Goal: Transaction & Acquisition: Purchase product/service

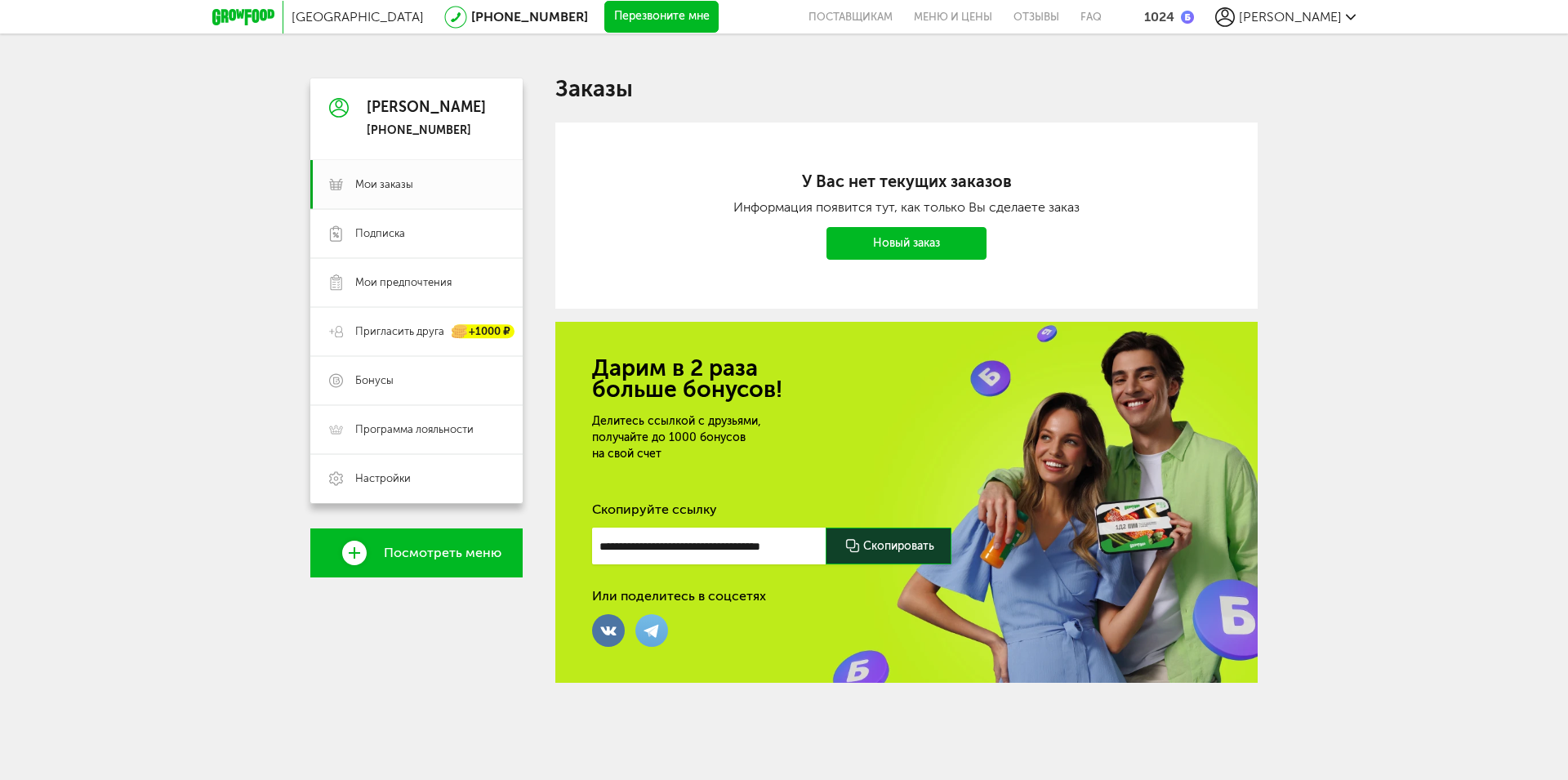
click at [889, 251] on link "Новый заказ" at bounding box center [906, 243] width 160 height 32
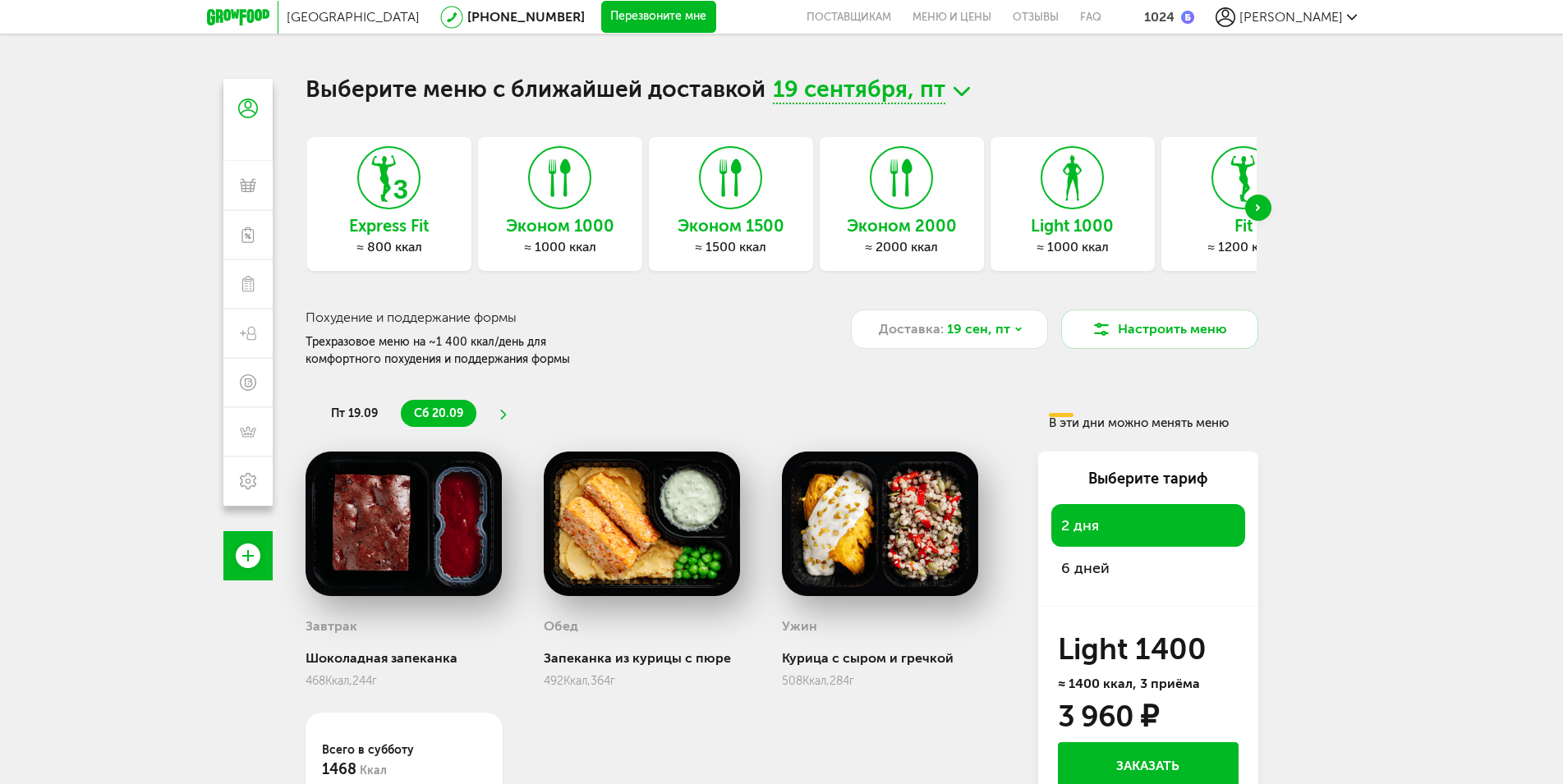
click at [890, 188] on icon at bounding box center [901, 178] width 60 height 62
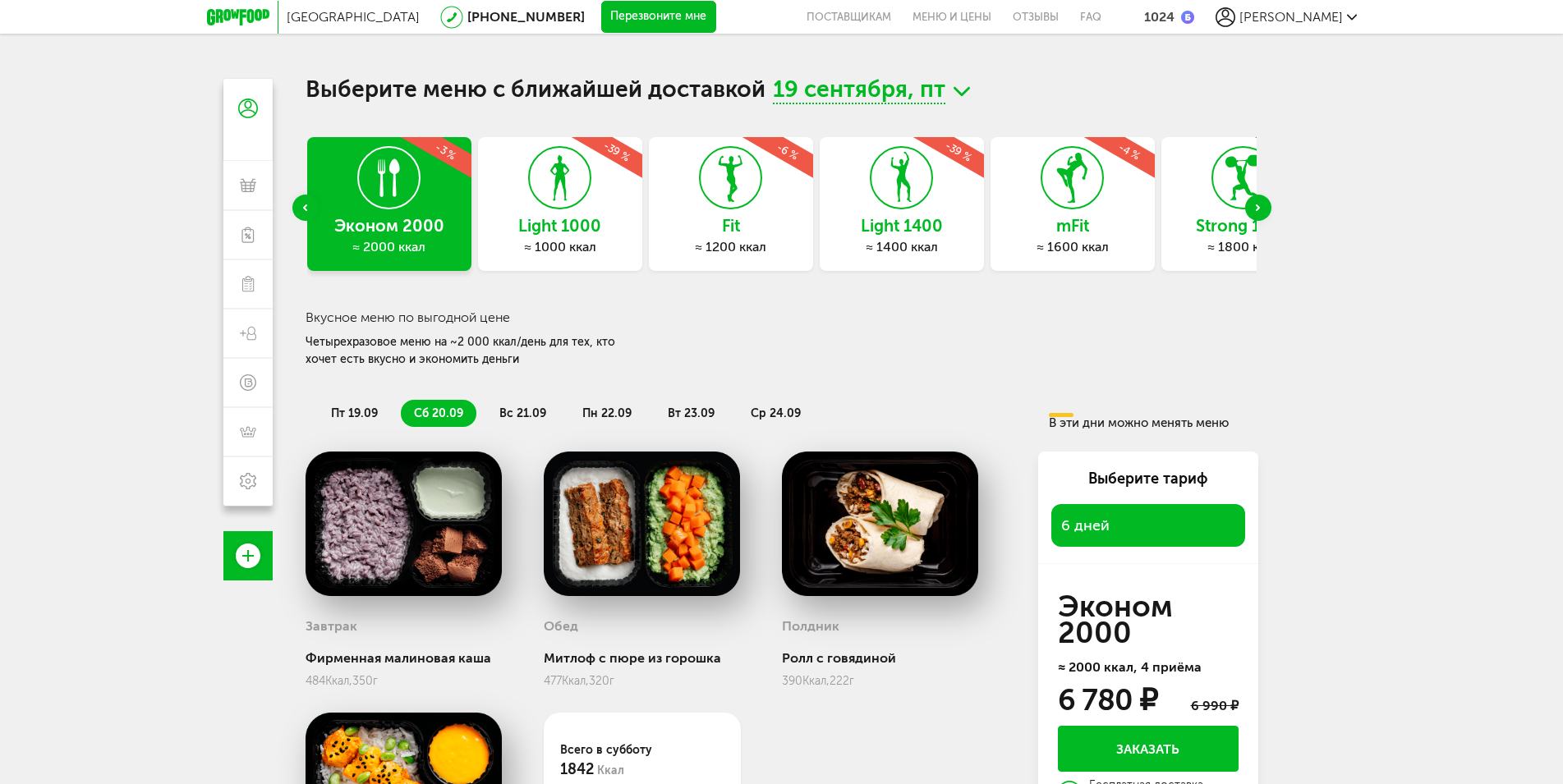
click at [1093, 213] on div "mFit ≈ 1600 ккал -4 %" at bounding box center [1072, 204] width 164 height 133
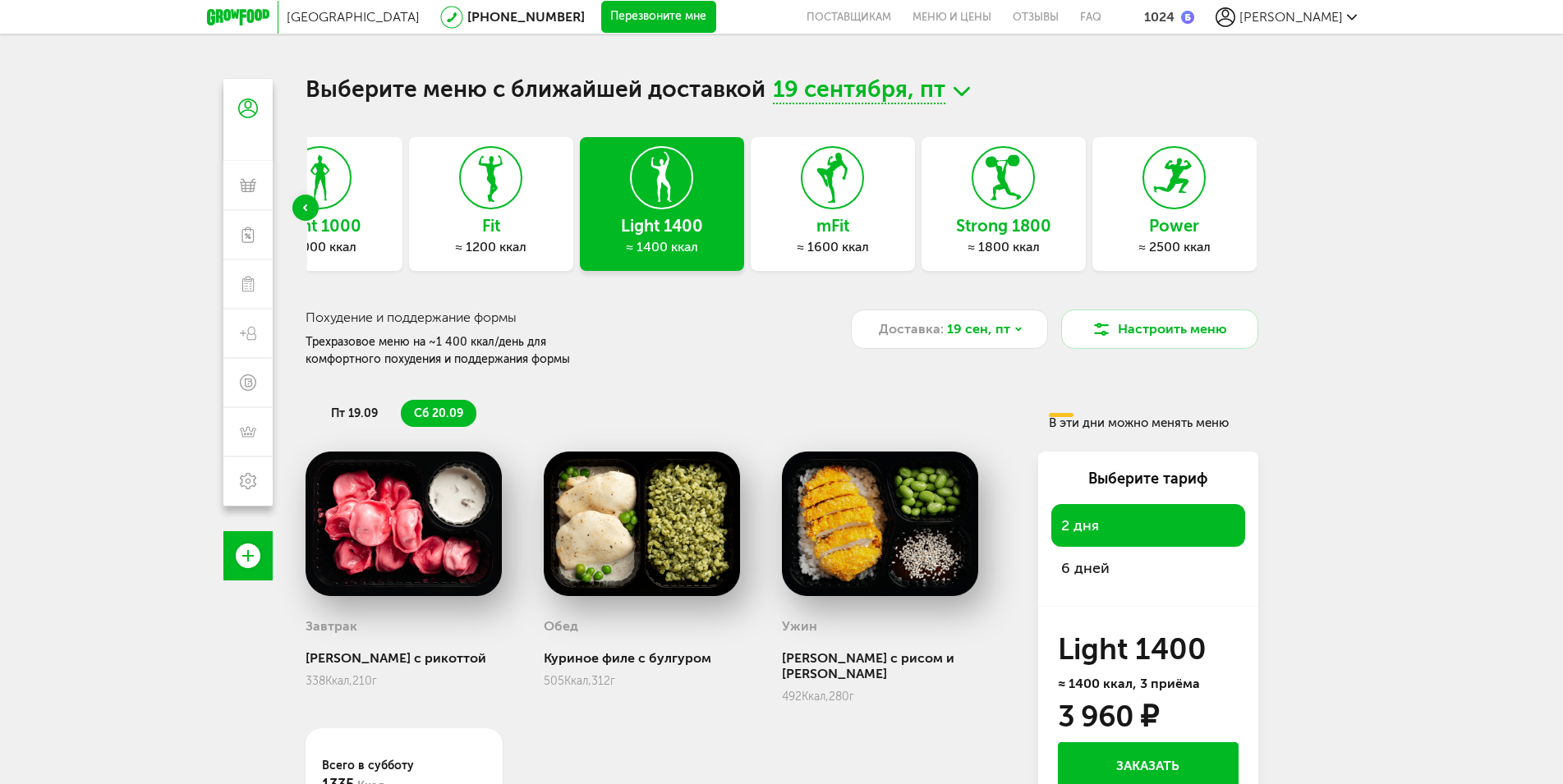
click at [1099, 568] on span "6 дней" at bounding box center [1148, 568] width 174 height 23
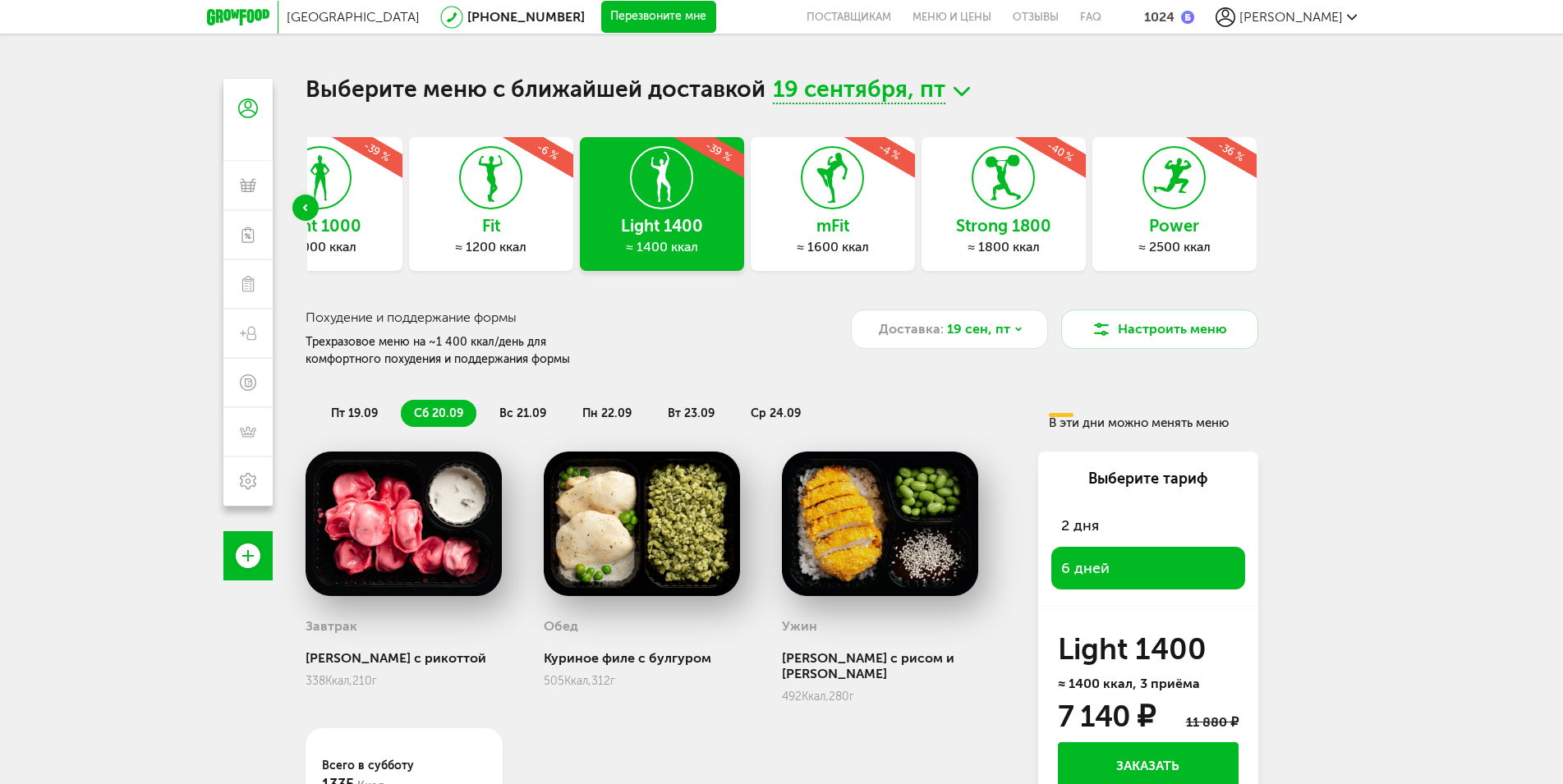
click at [1003, 191] on icon at bounding box center [1003, 178] width 60 height 62
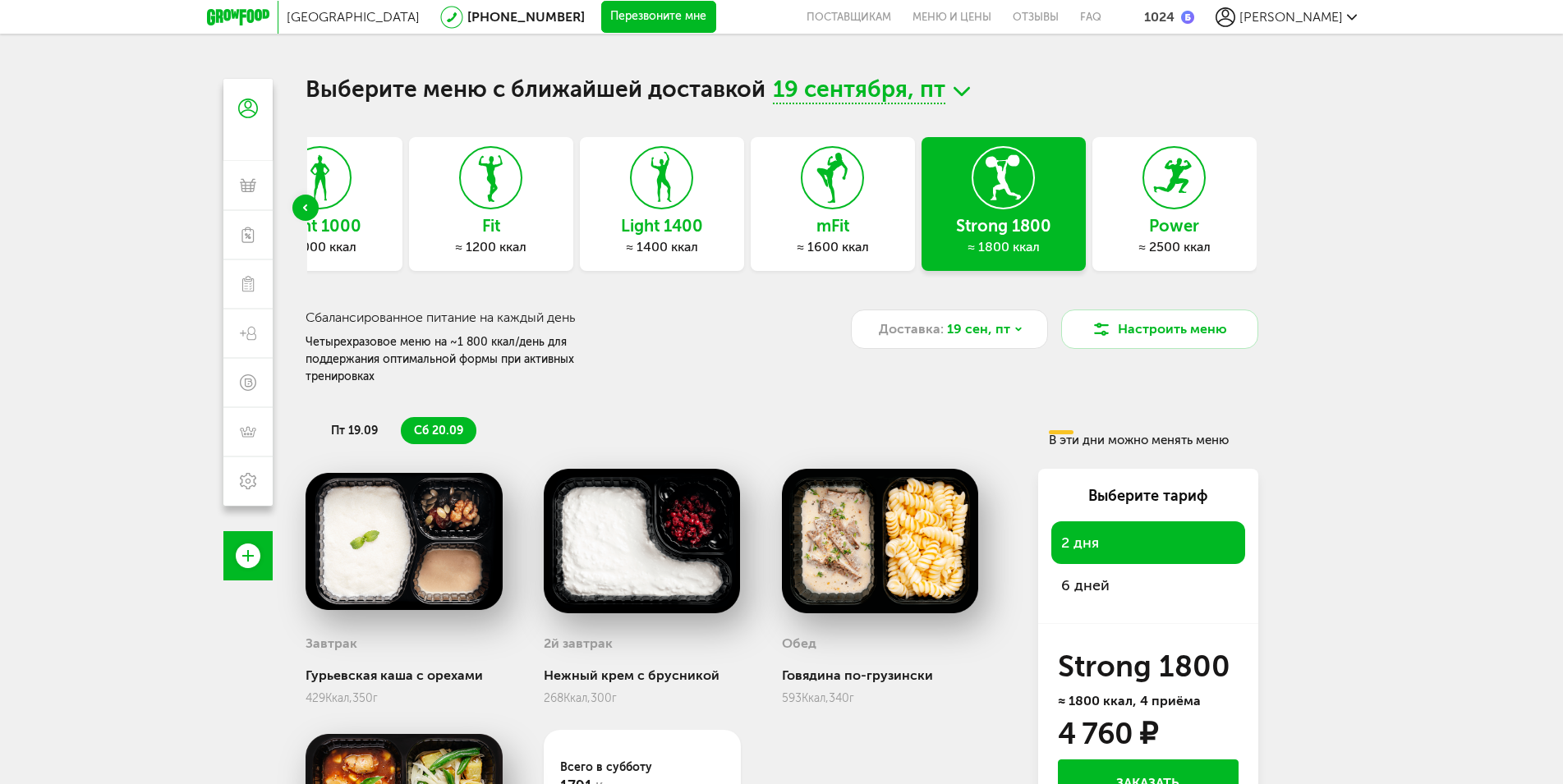
click at [1105, 574] on span "6 дней" at bounding box center [1148, 585] width 174 height 23
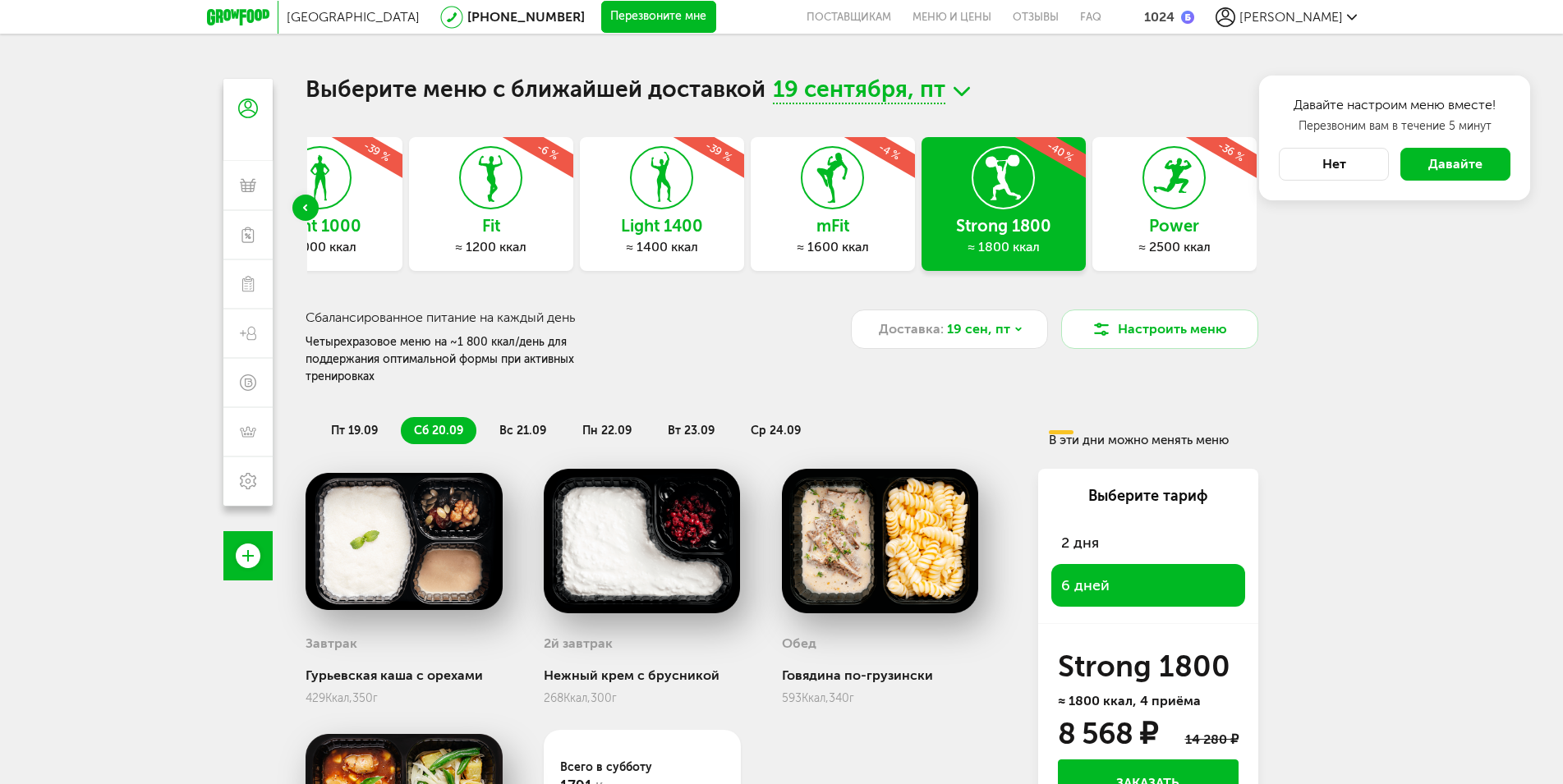
click at [1326, 163] on button "Нет" at bounding box center [1334, 163] width 110 height 33
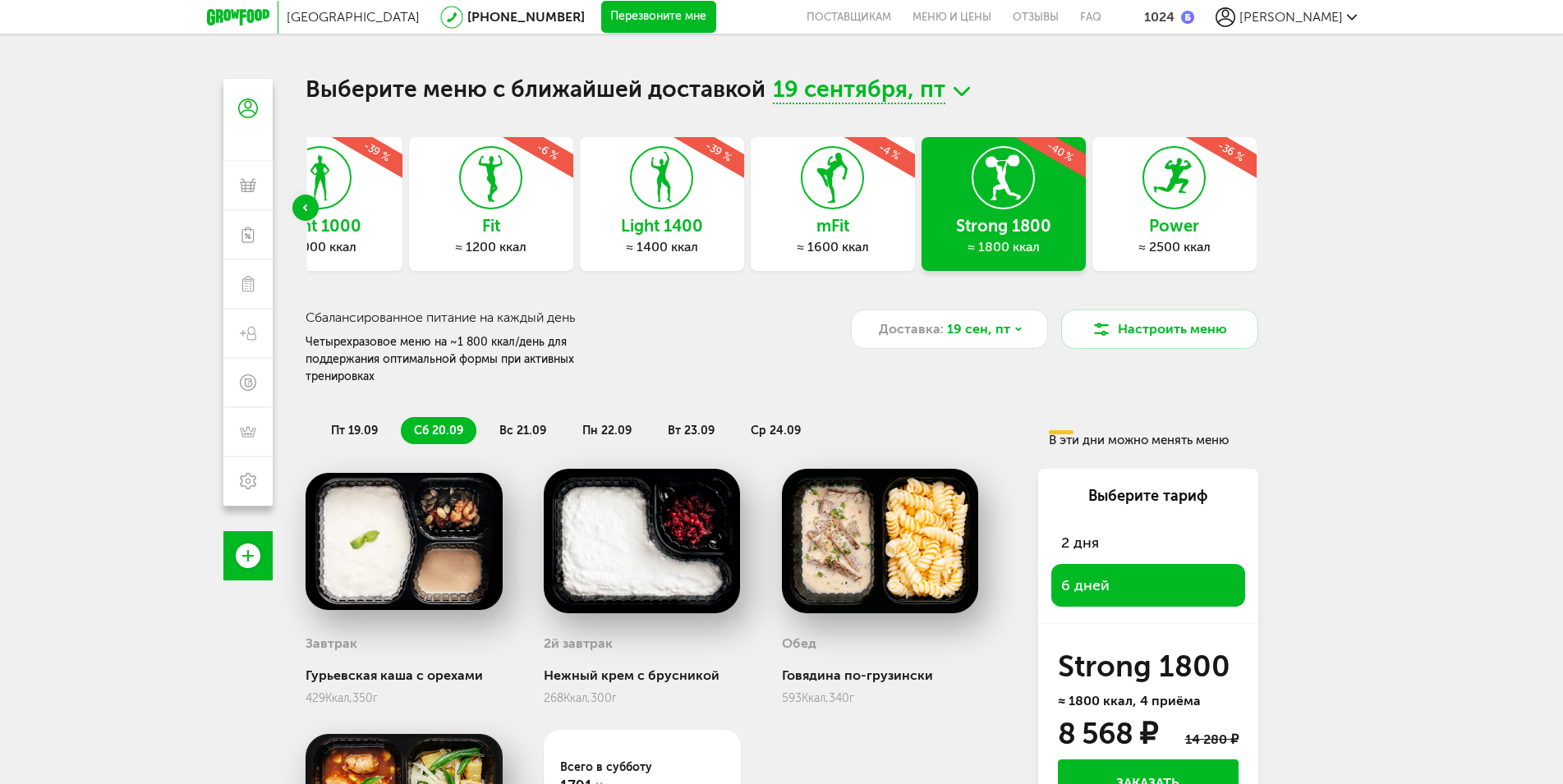
click at [659, 189] on use at bounding box center [662, 177] width 21 height 50
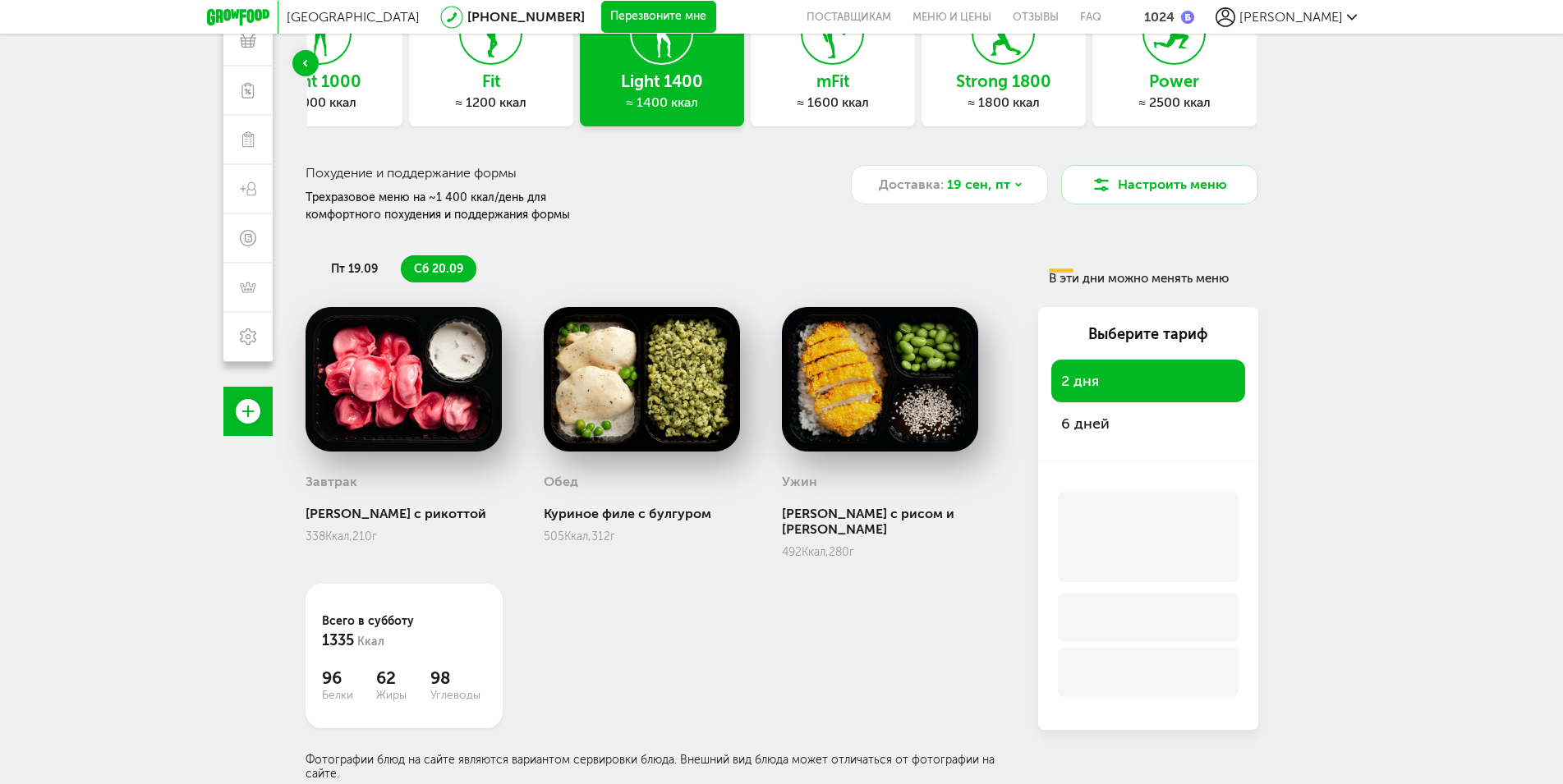
scroll to position [144, 0]
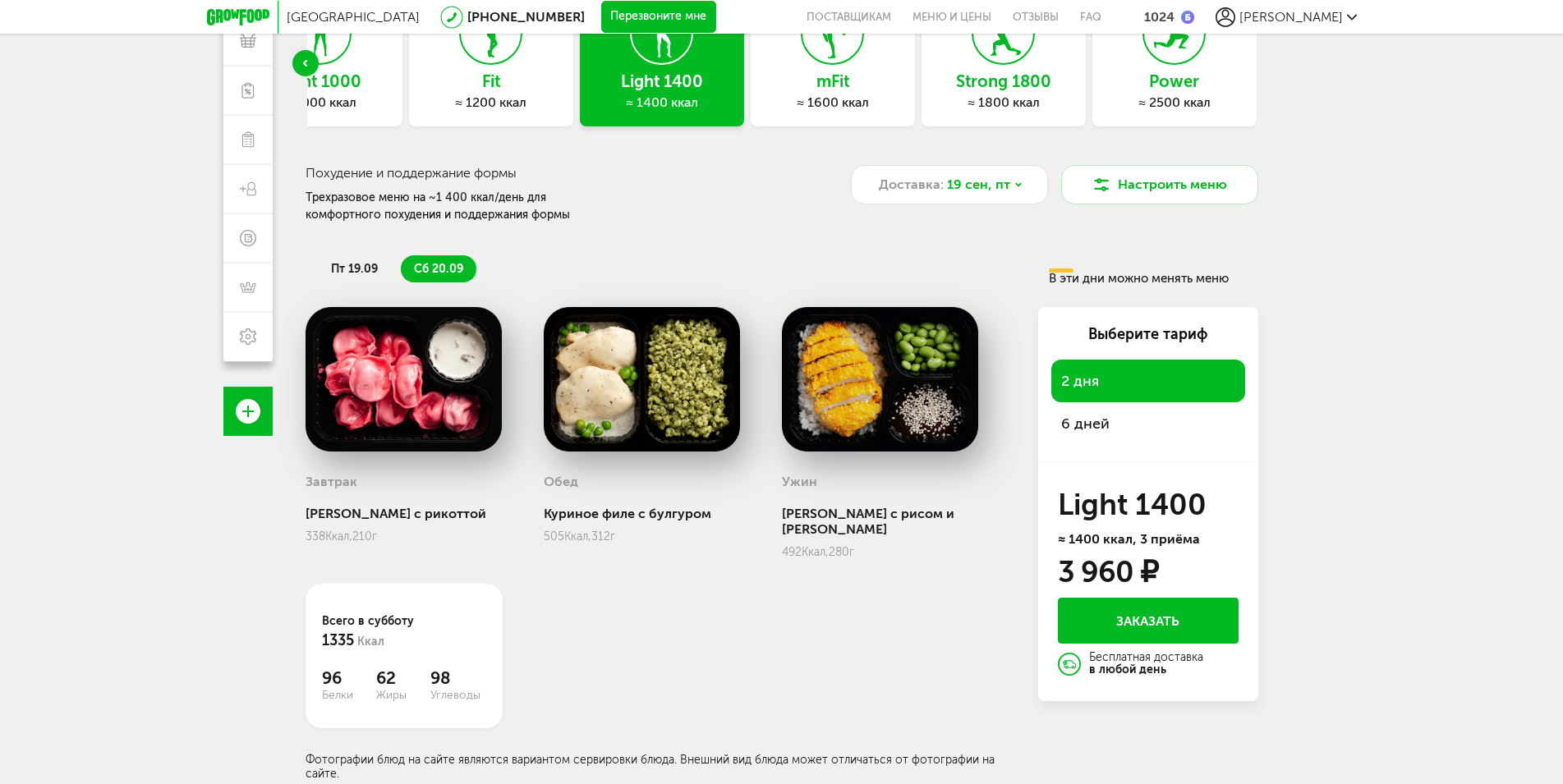
click at [1099, 432] on span "6 дней" at bounding box center [1148, 424] width 174 height 23
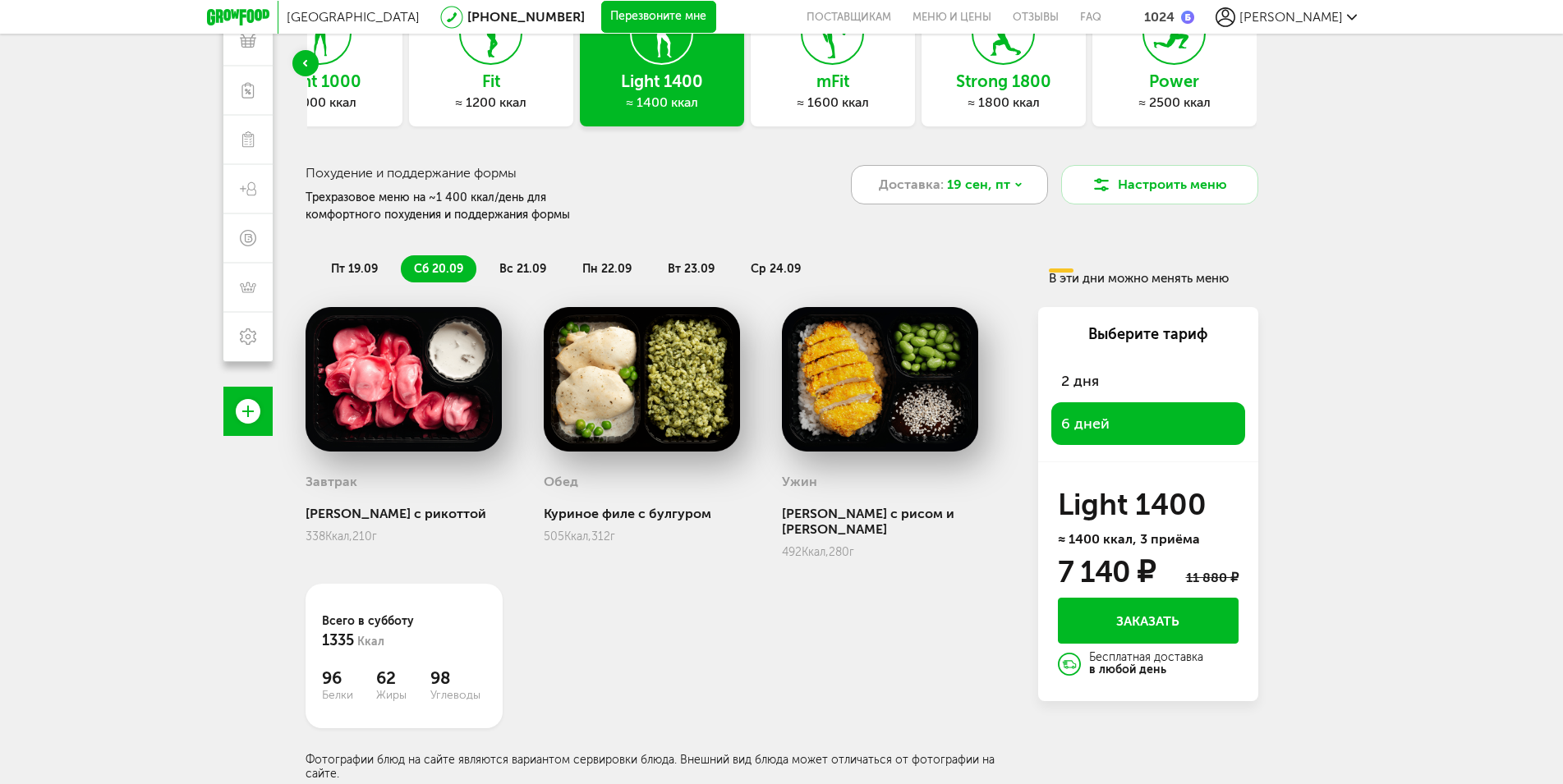
click at [1021, 189] on div "Доставка: [DATE]" at bounding box center [950, 184] width 197 height 39
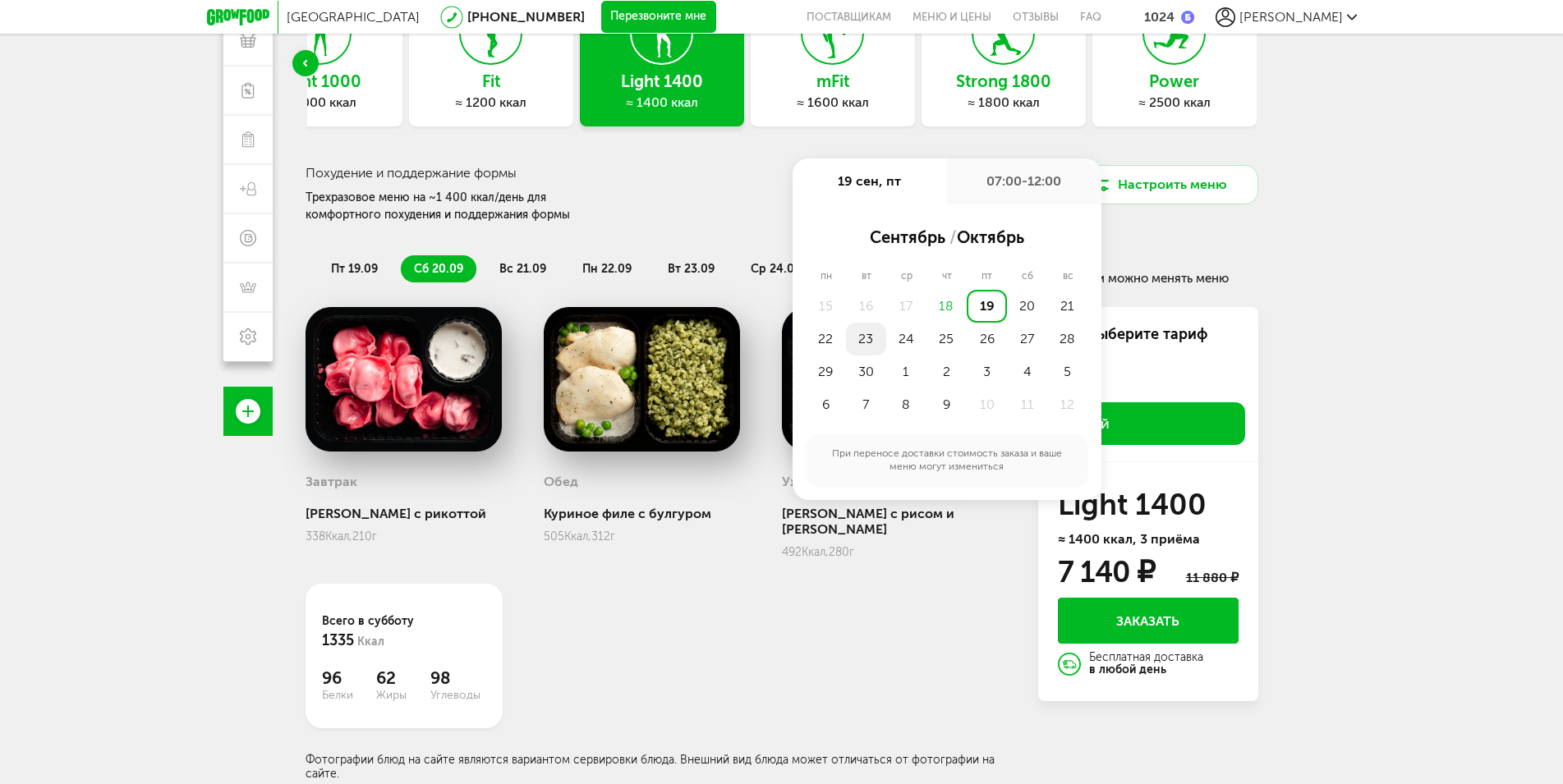
click at [865, 337] on div "23" at bounding box center [866, 339] width 40 height 33
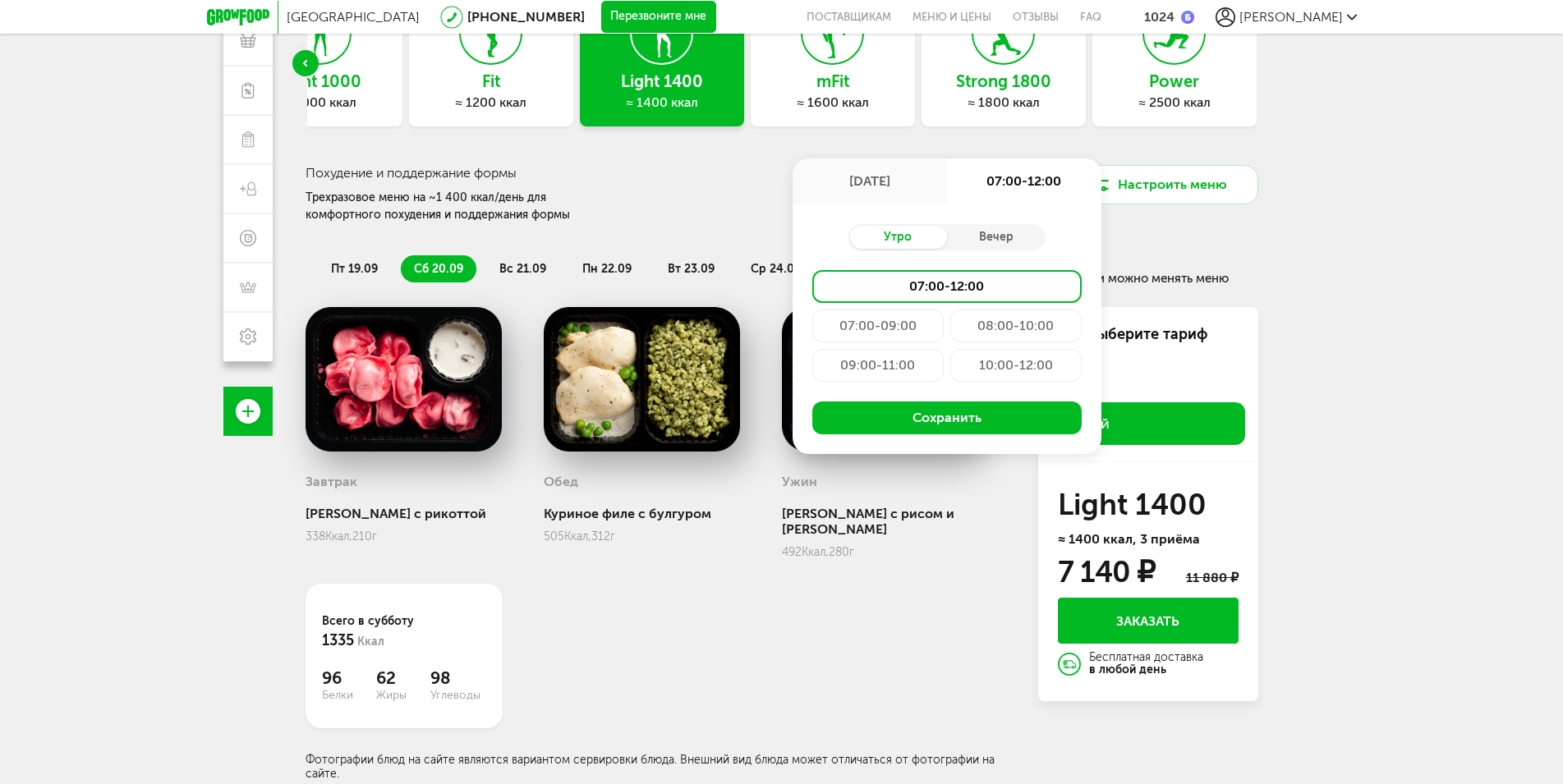
click at [889, 365] on div "09:00-11:00" at bounding box center [877, 364] width 131 height 33
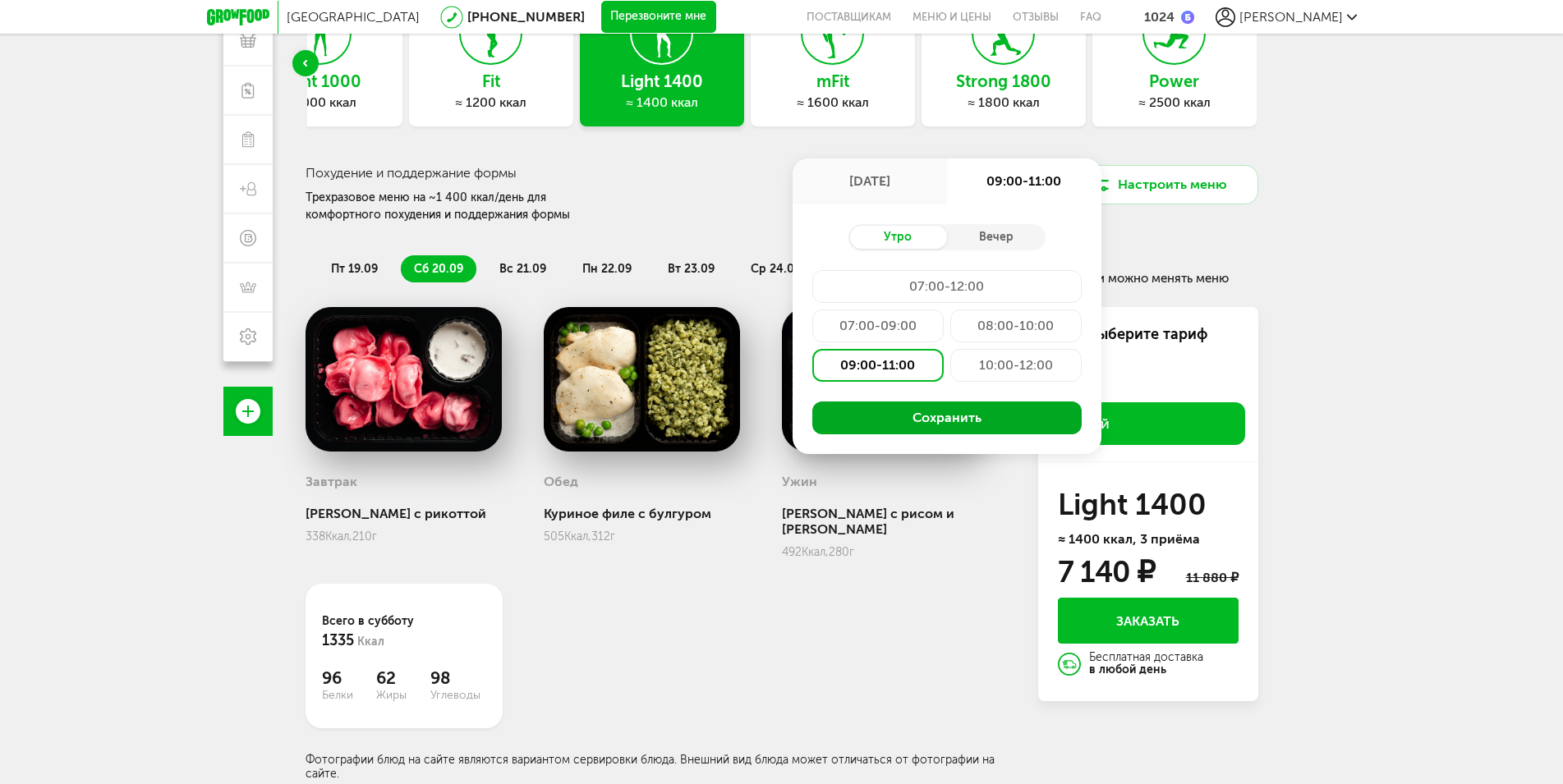
click at [945, 411] on button "Сохранить" at bounding box center [946, 417] width 270 height 33
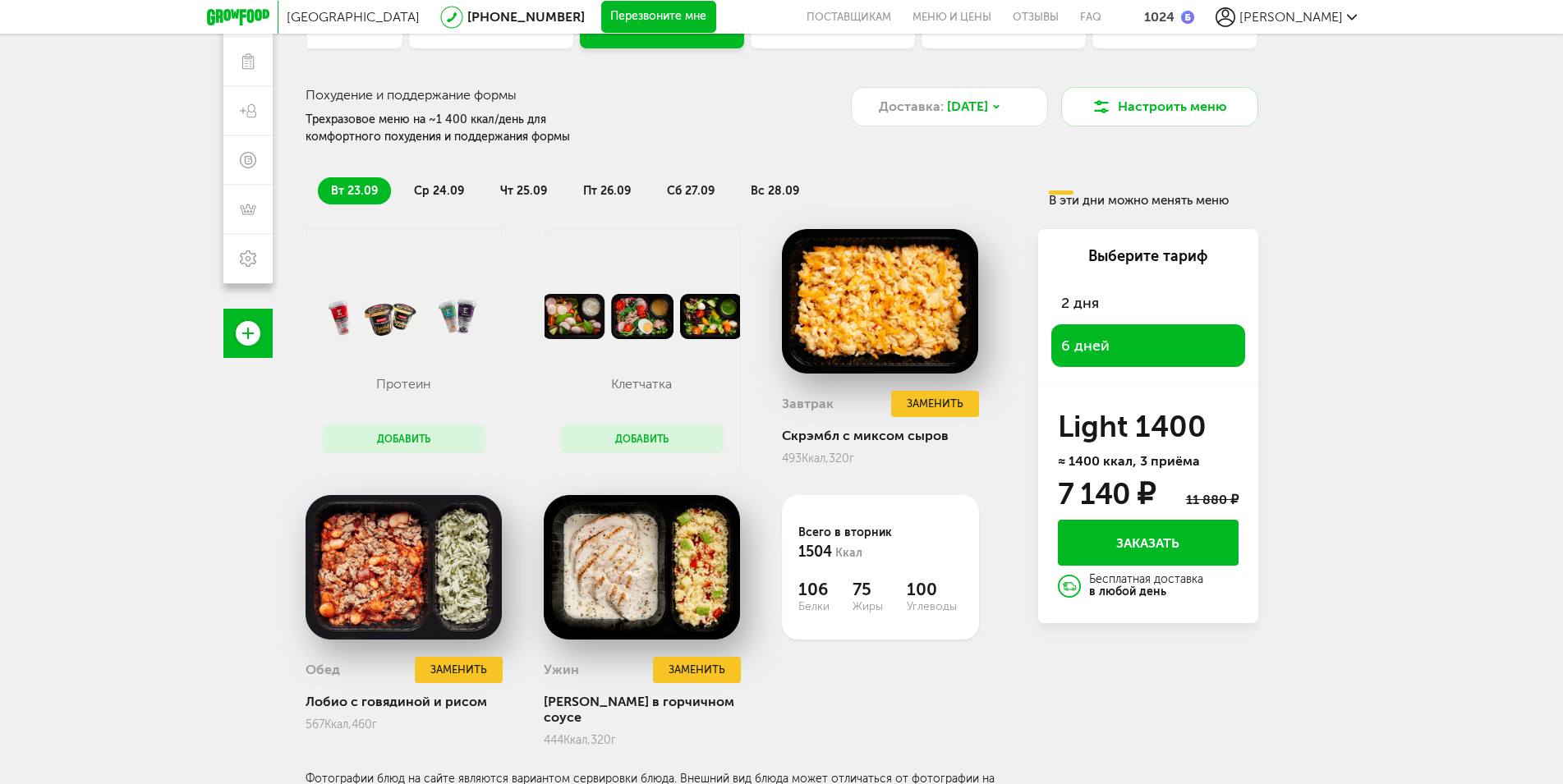
scroll to position [0, 0]
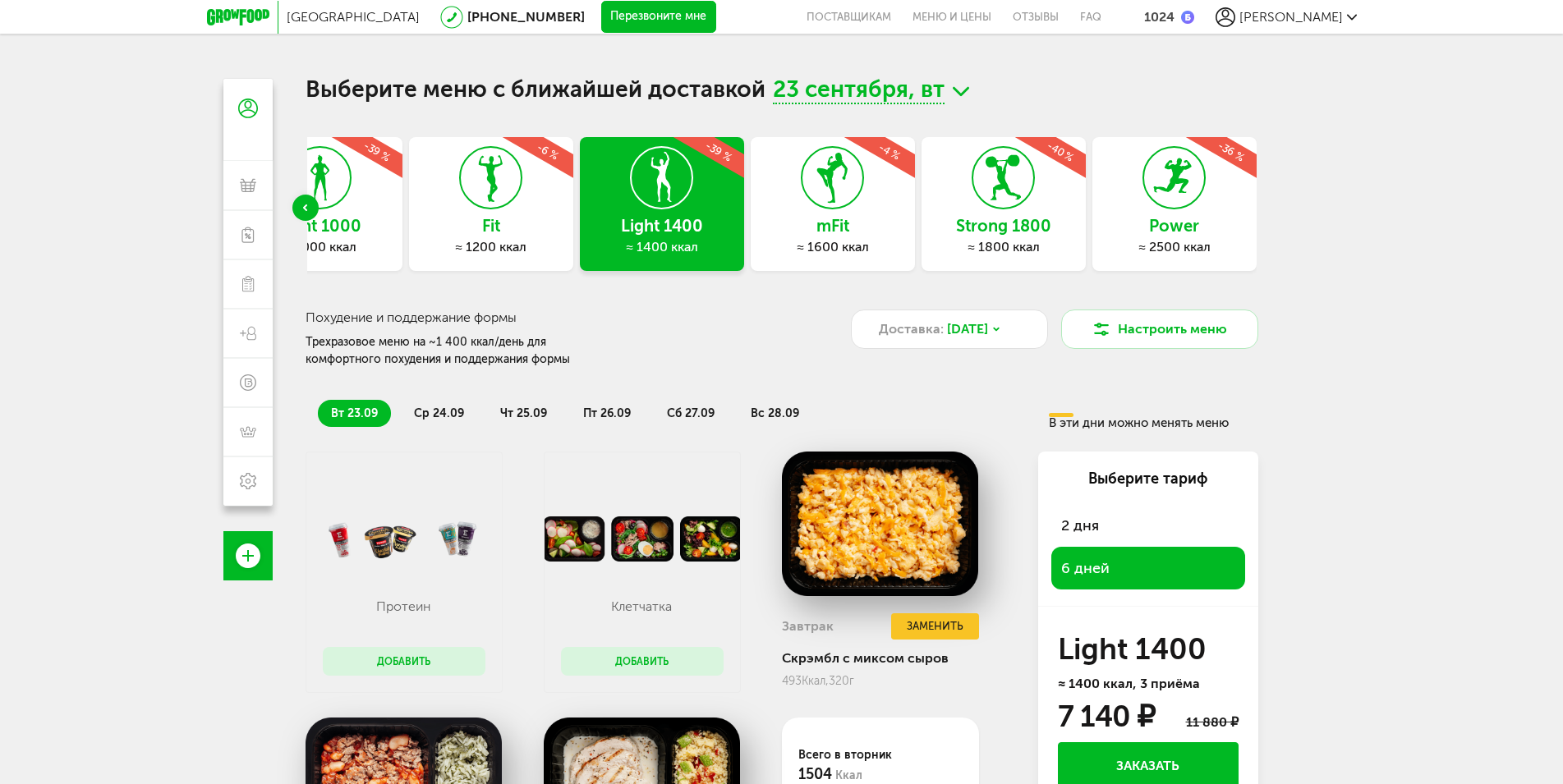
click at [483, 216] on div "Fit ≈ 1200 ккал -6 %" at bounding box center [491, 204] width 164 height 133
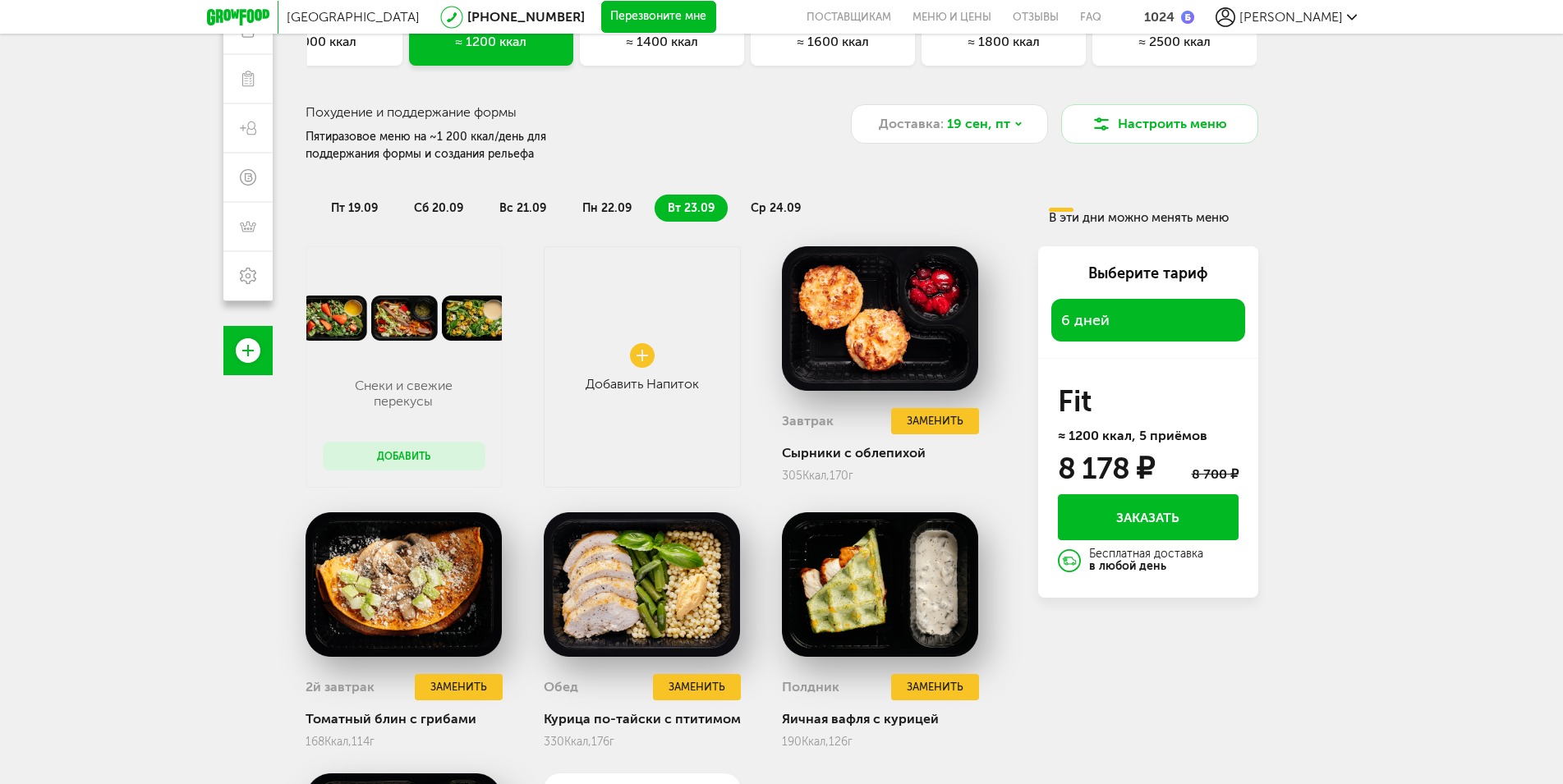
scroll to position [38, 0]
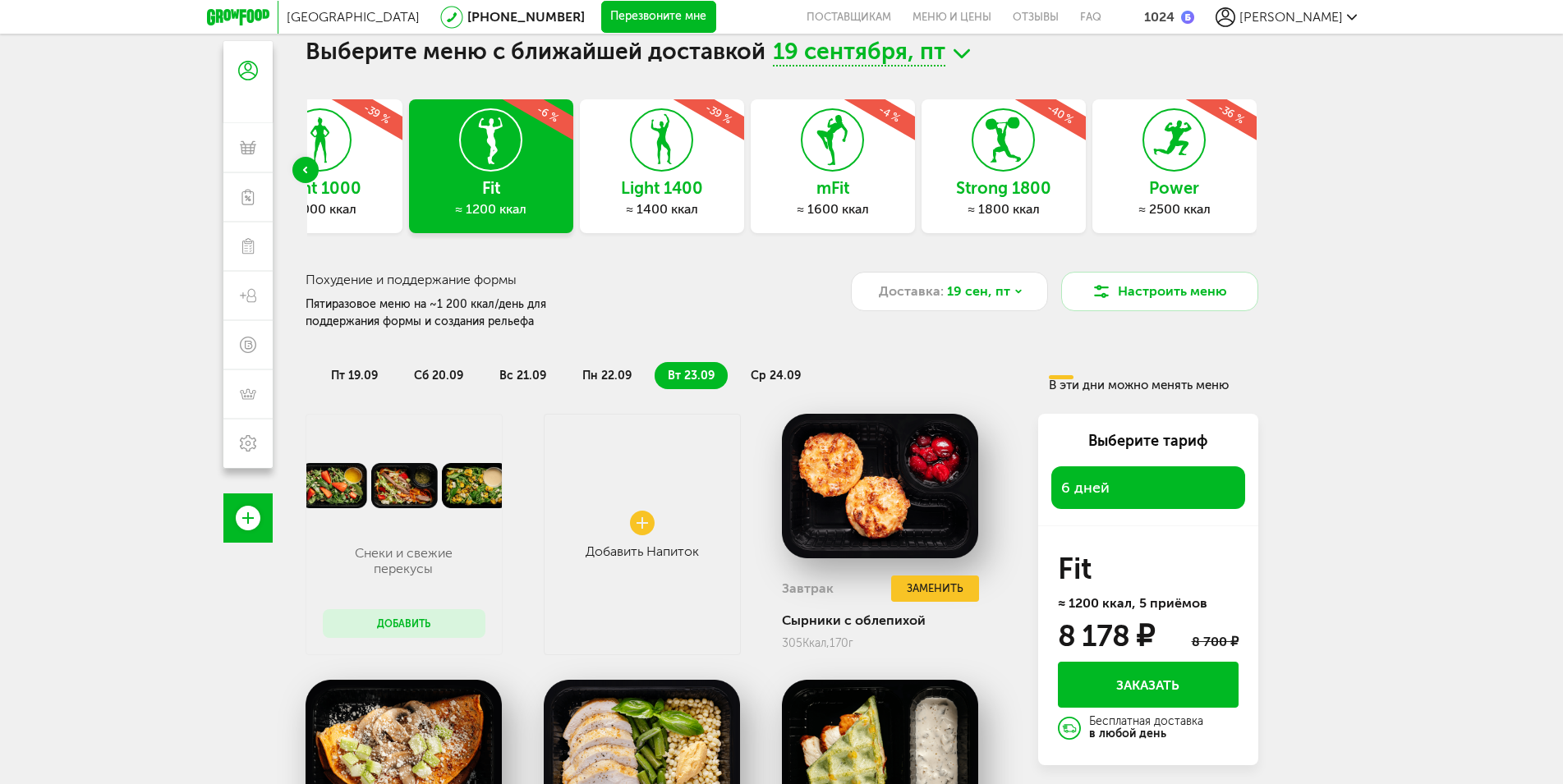
click at [683, 192] on h3 "Light 1400" at bounding box center [662, 188] width 164 height 18
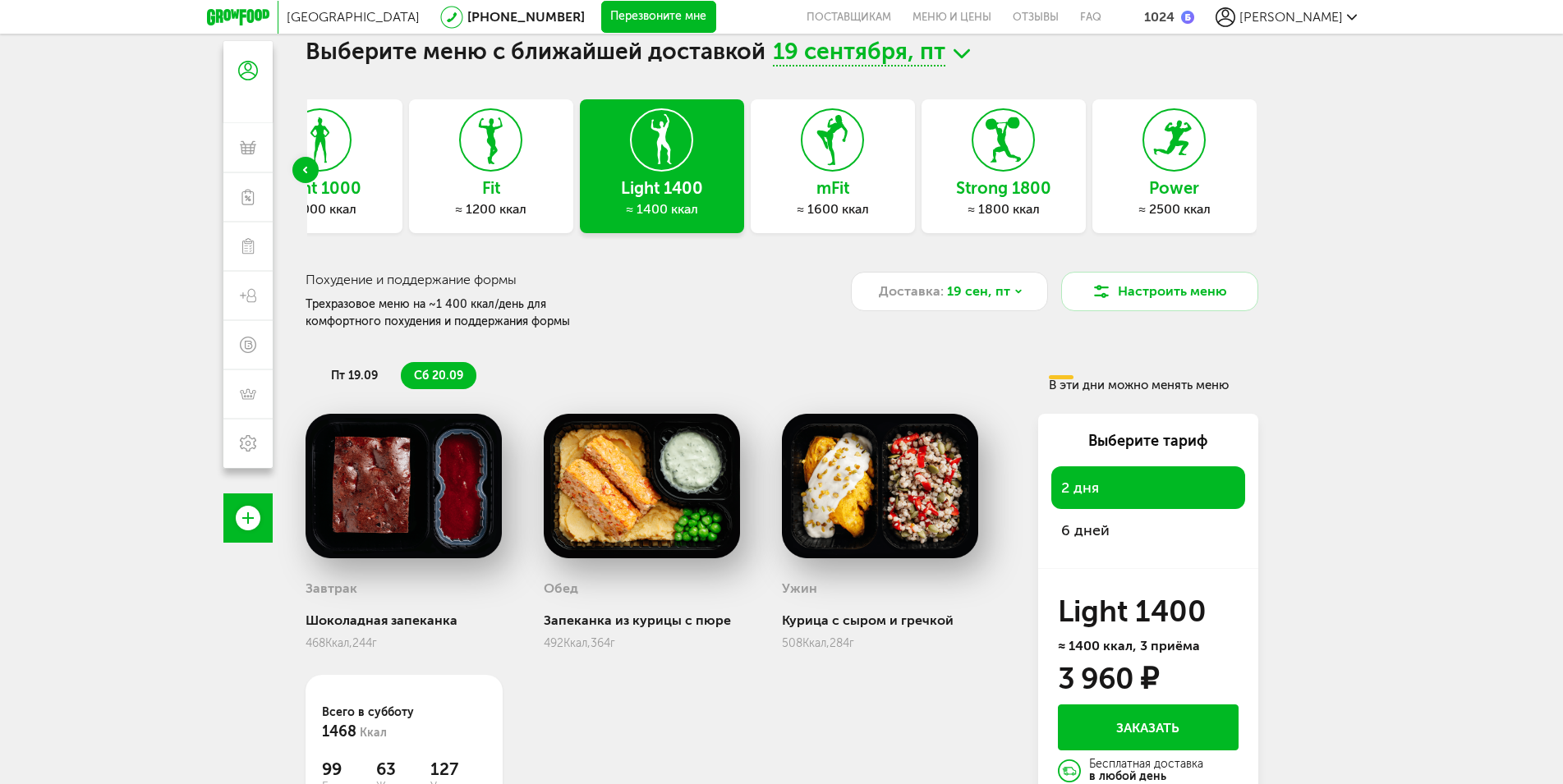
click at [1087, 524] on span "6 дней" at bounding box center [1148, 530] width 174 height 23
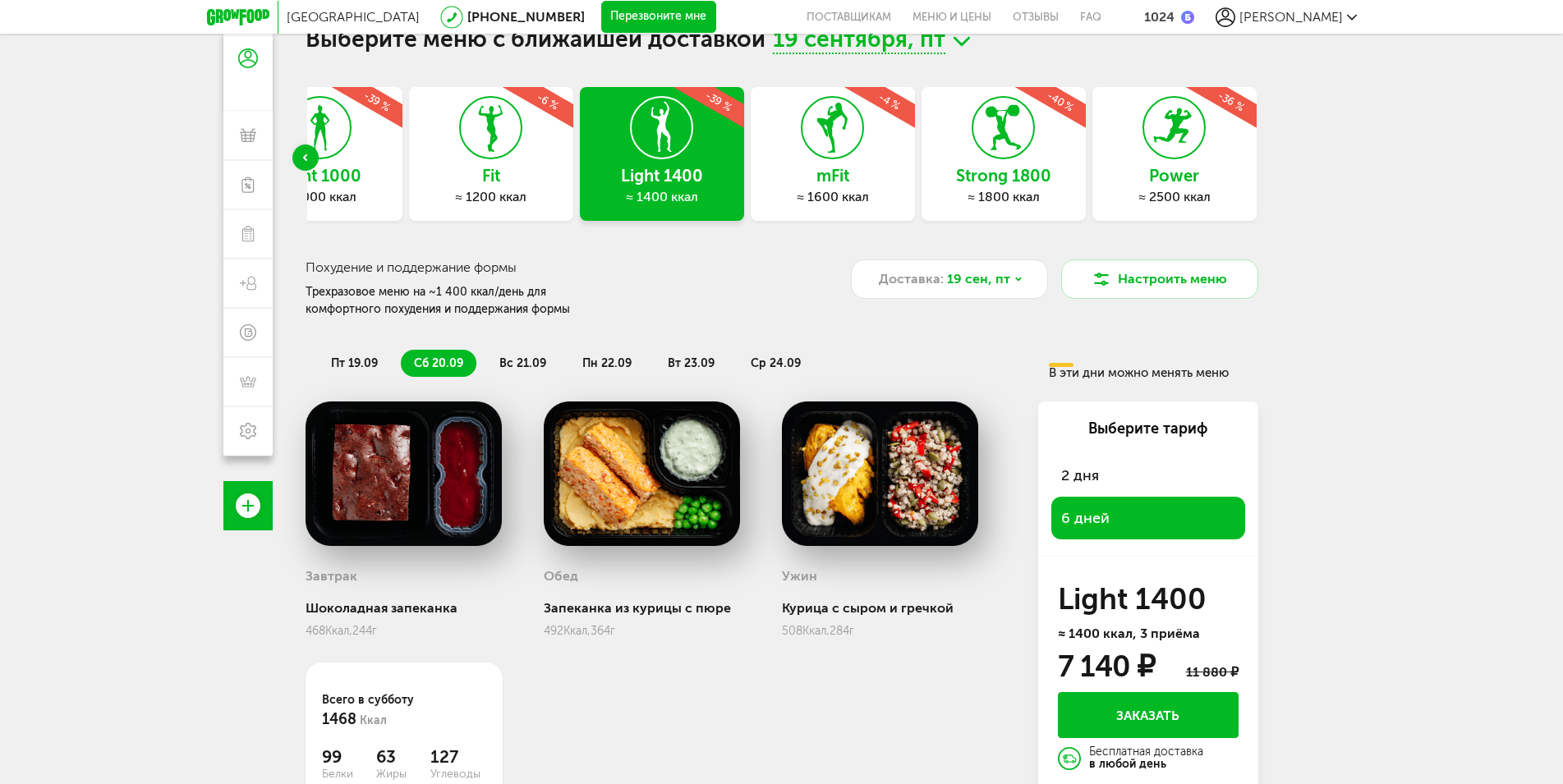
scroll to position [0, 0]
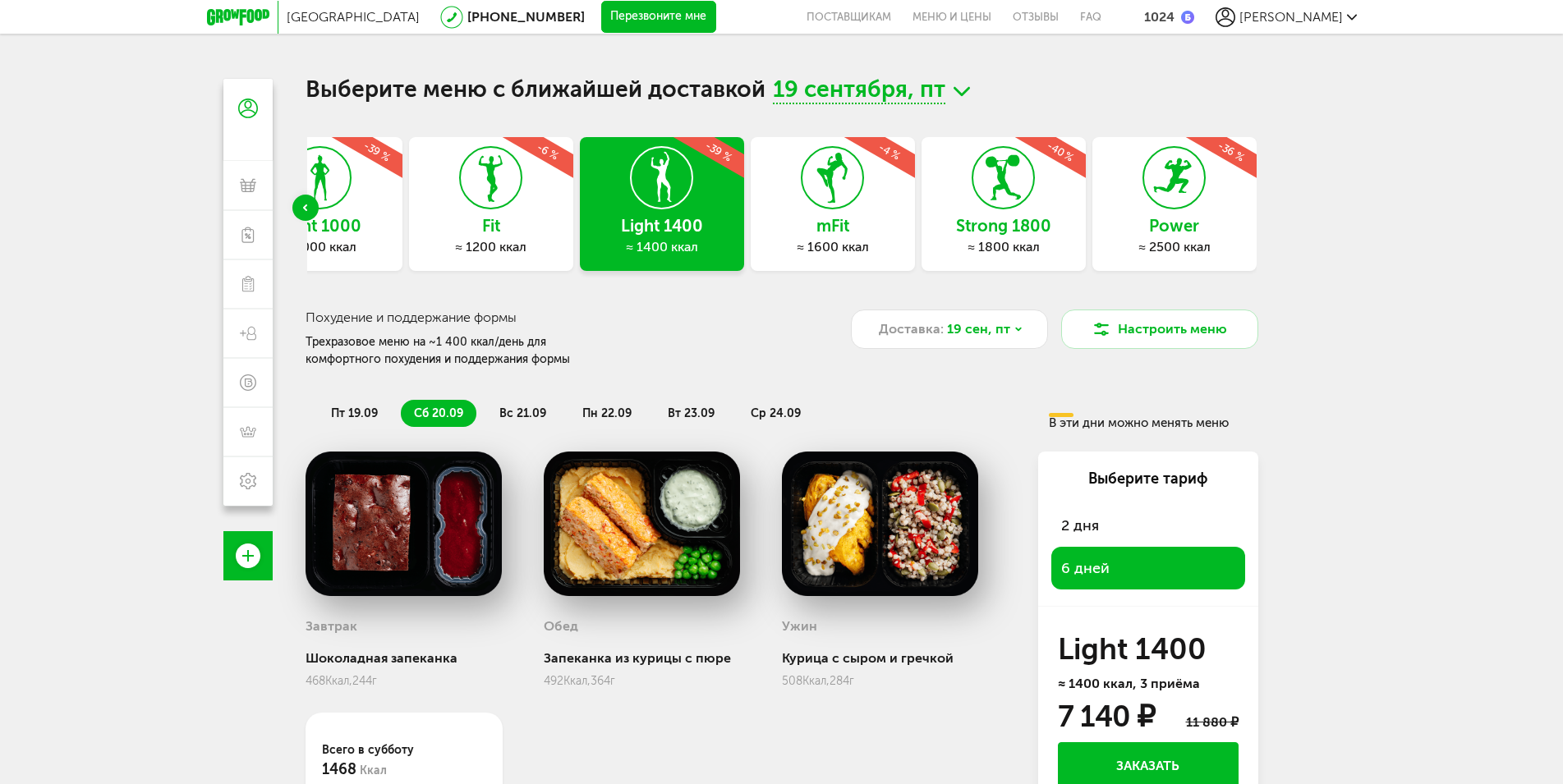
click at [822, 201] on icon at bounding box center [833, 178] width 60 height 62
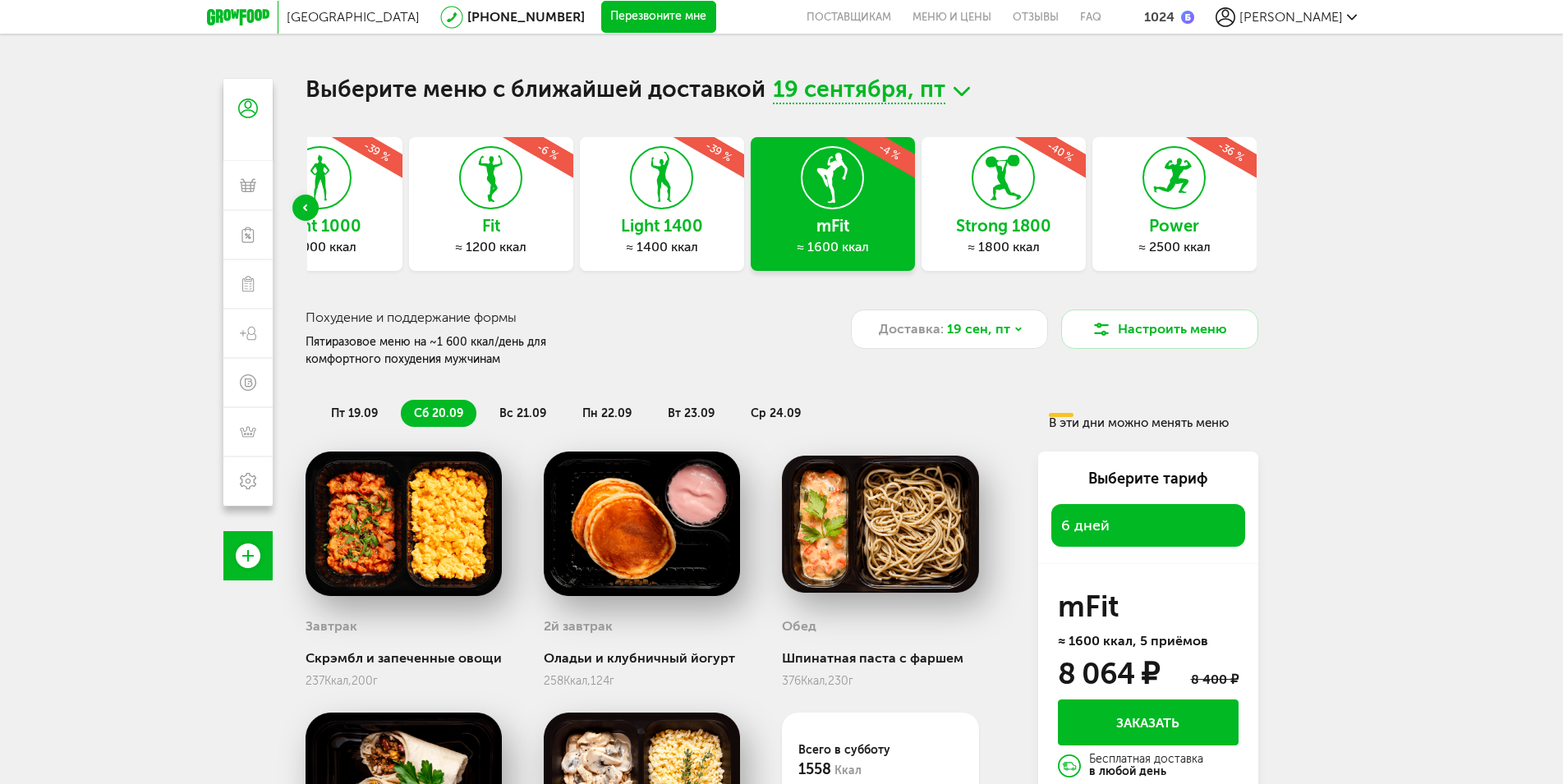
click at [1321, 16] on span "[PERSON_NAME]" at bounding box center [1291, 17] width 103 height 16
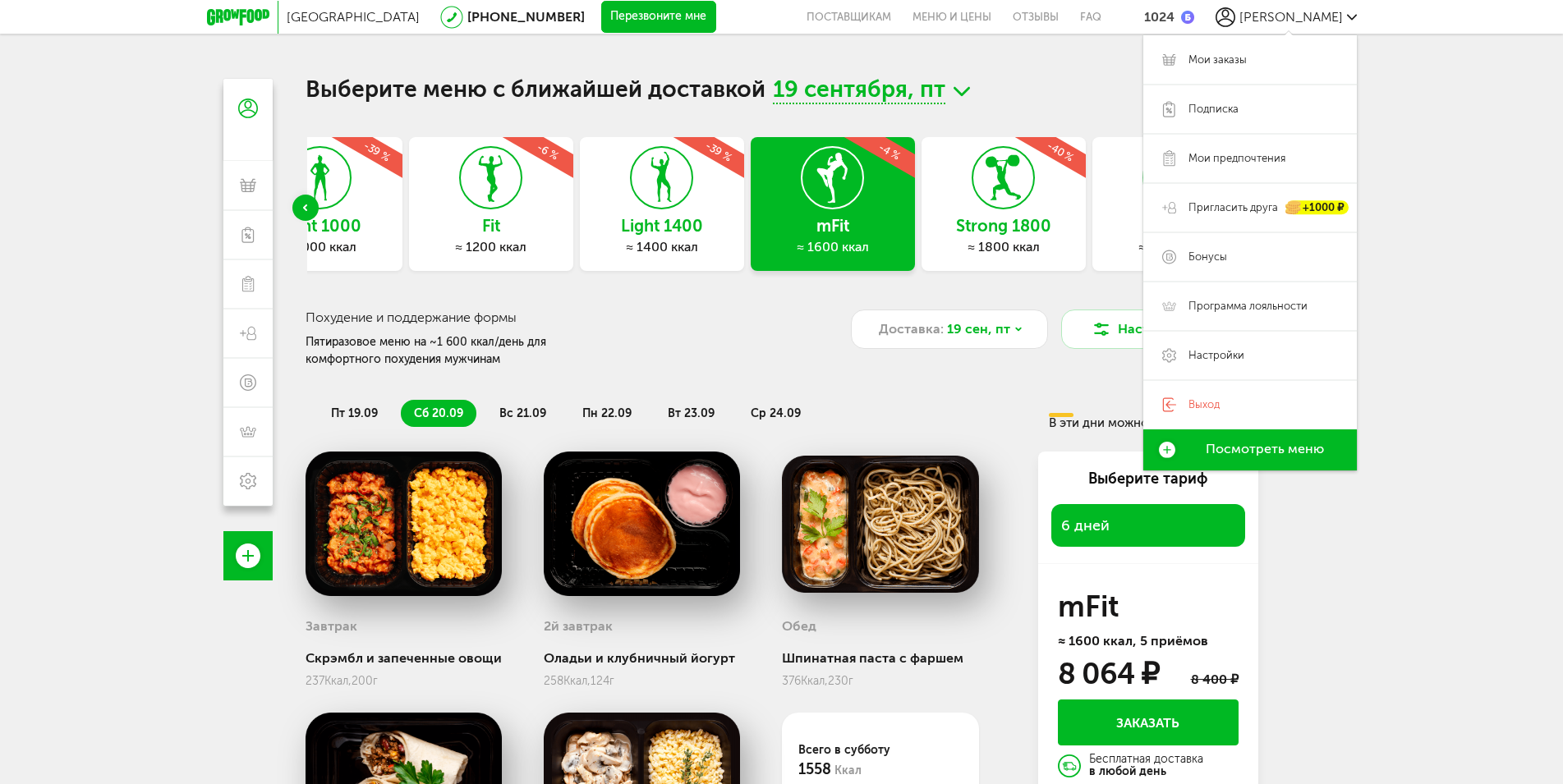
click at [1434, 412] on div "[GEOGRAPHIC_DATA] [PHONE_NUMBER] Перезвоните мне поставщикам Меню и цены Отзывы…" at bounding box center [781, 464] width 1563 height 928
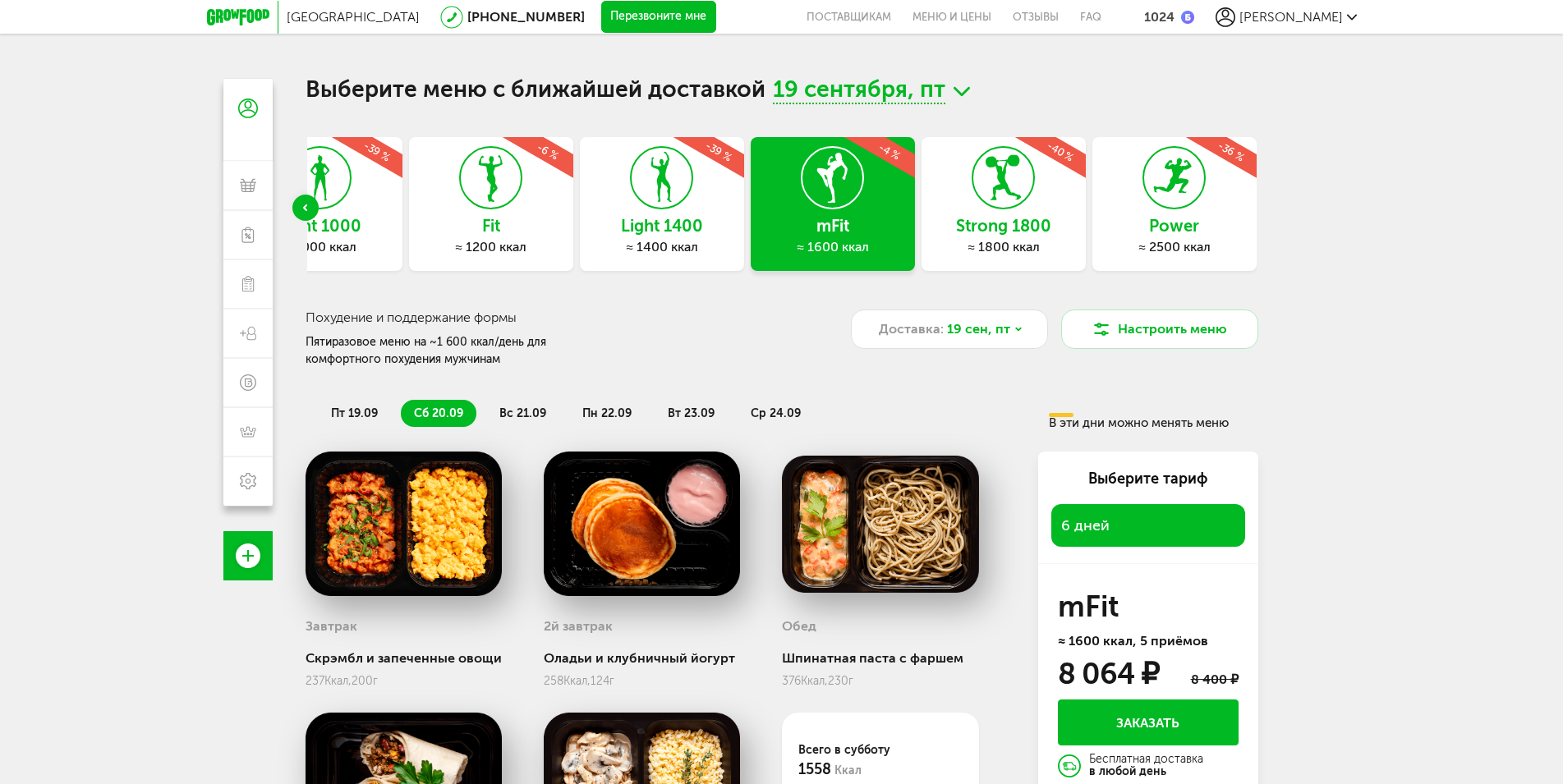
click at [663, 211] on div "Light 1400 ≈ 1400 ккал -39 %" at bounding box center [662, 204] width 164 height 133
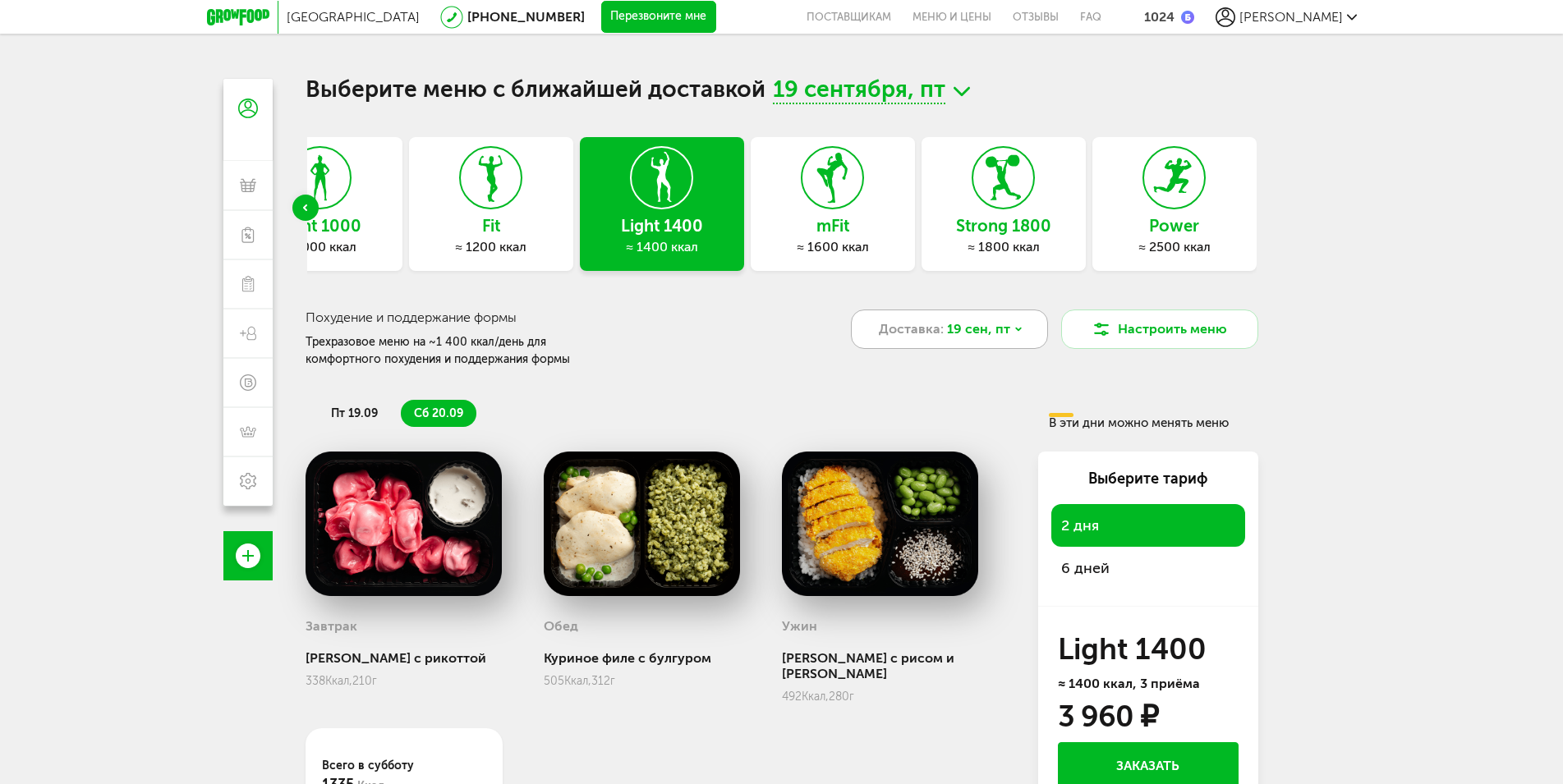
click at [1021, 329] on div "Доставка: [DATE]" at bounding box center [950, 329] width 197 height 39
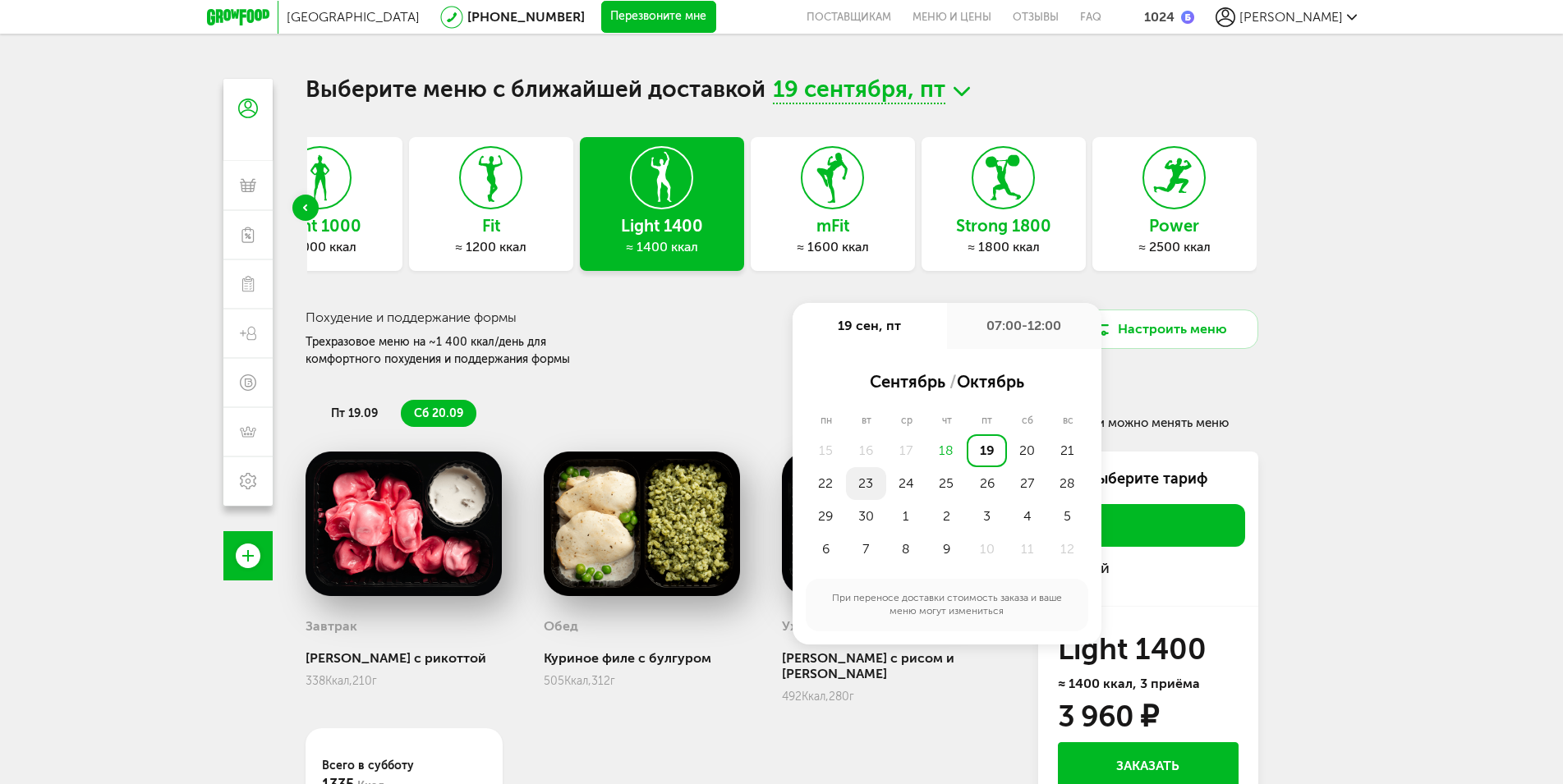
click at [868, 486] on div "23" at bounding box center [866, 483] width 40 height 33
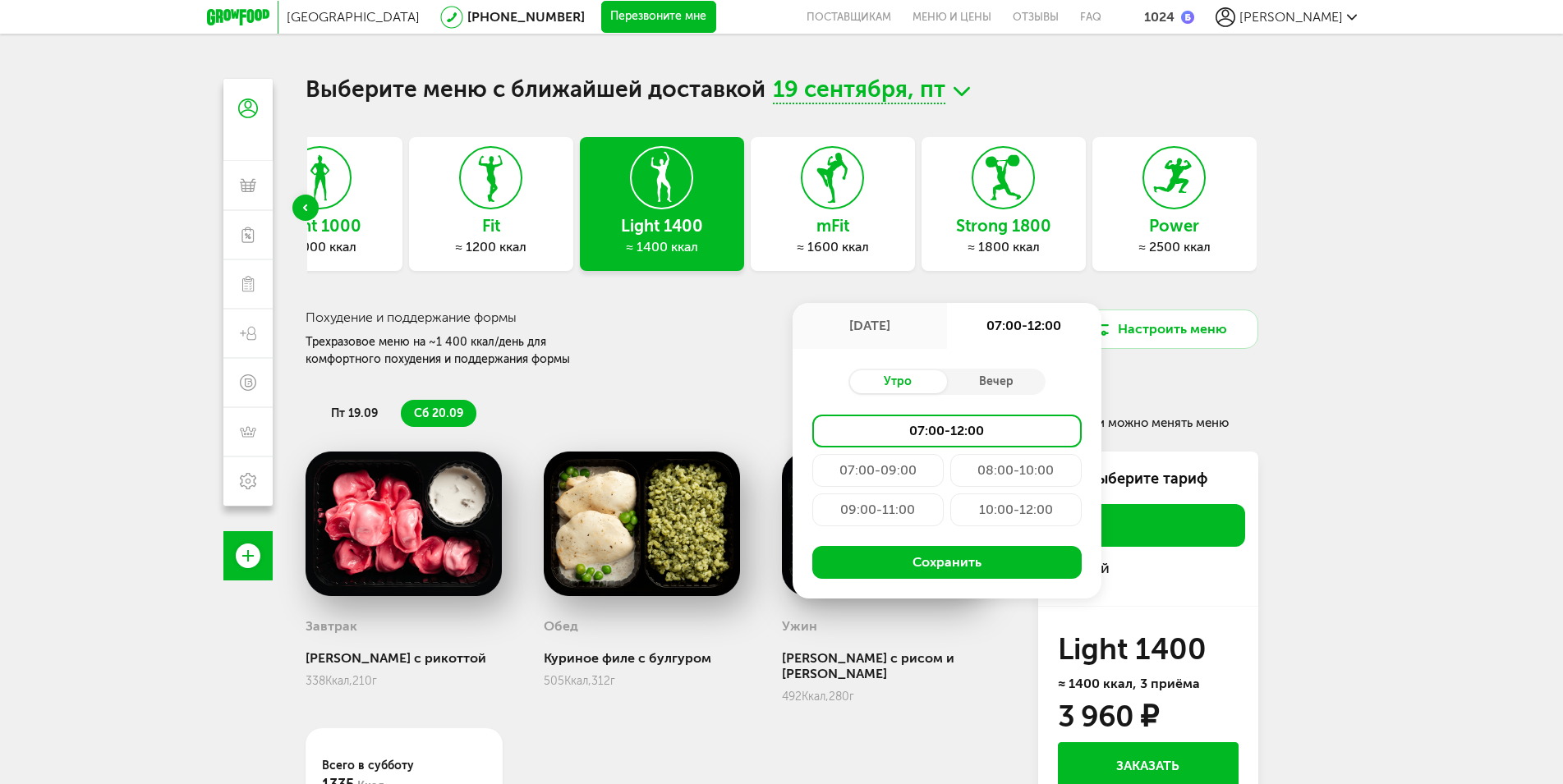
click at [1365, 551] on div "[GEOGRAPHIC_DATA] [PHONE_NUMBER] Перезвоните мне поставщикам Меню и цены Отзывы…" at bounding box center [781, 464] width 1563 height 928
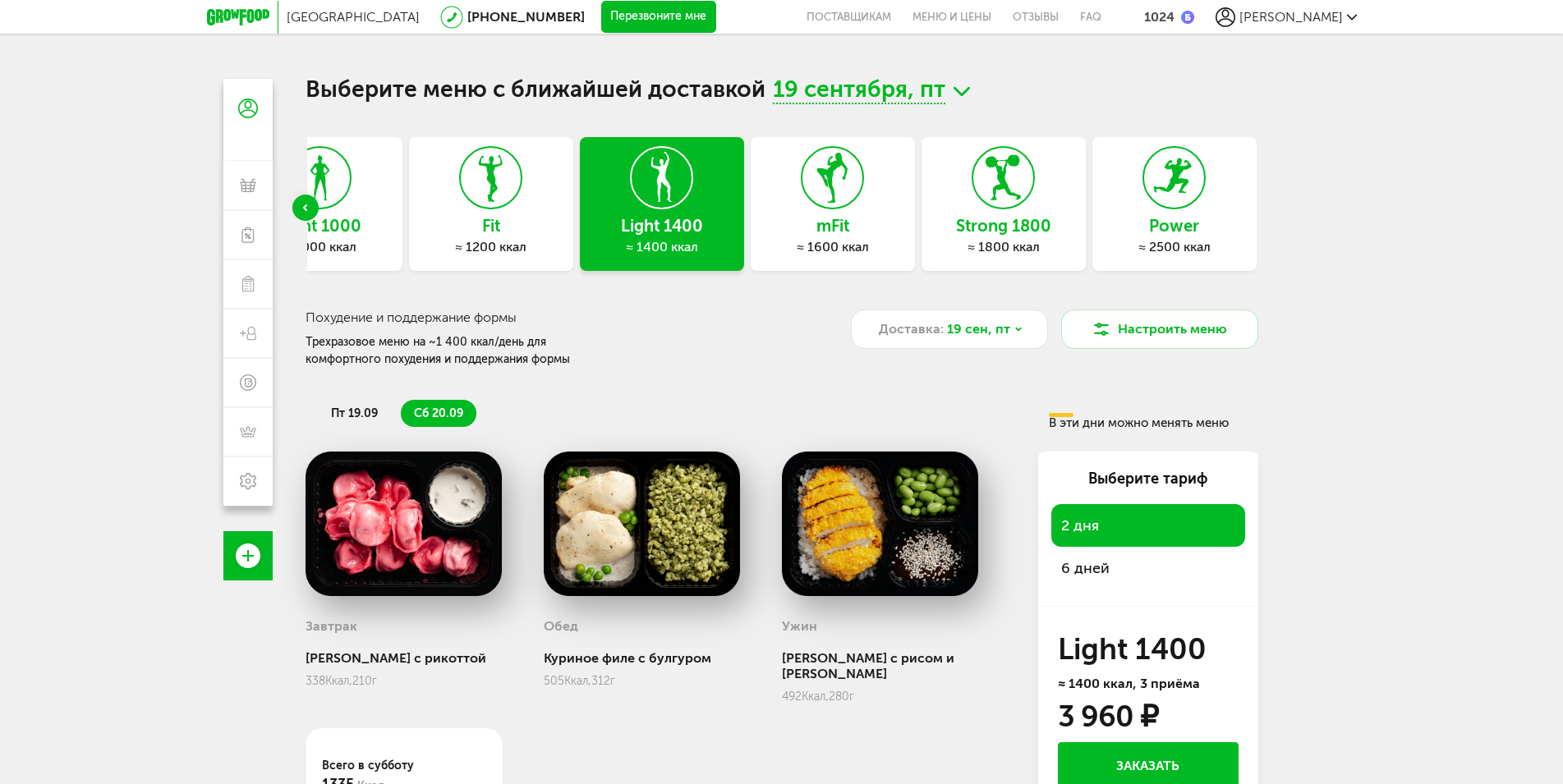
click at [956, 94] on icon at bounding box center [962, 91] width 17 height 21
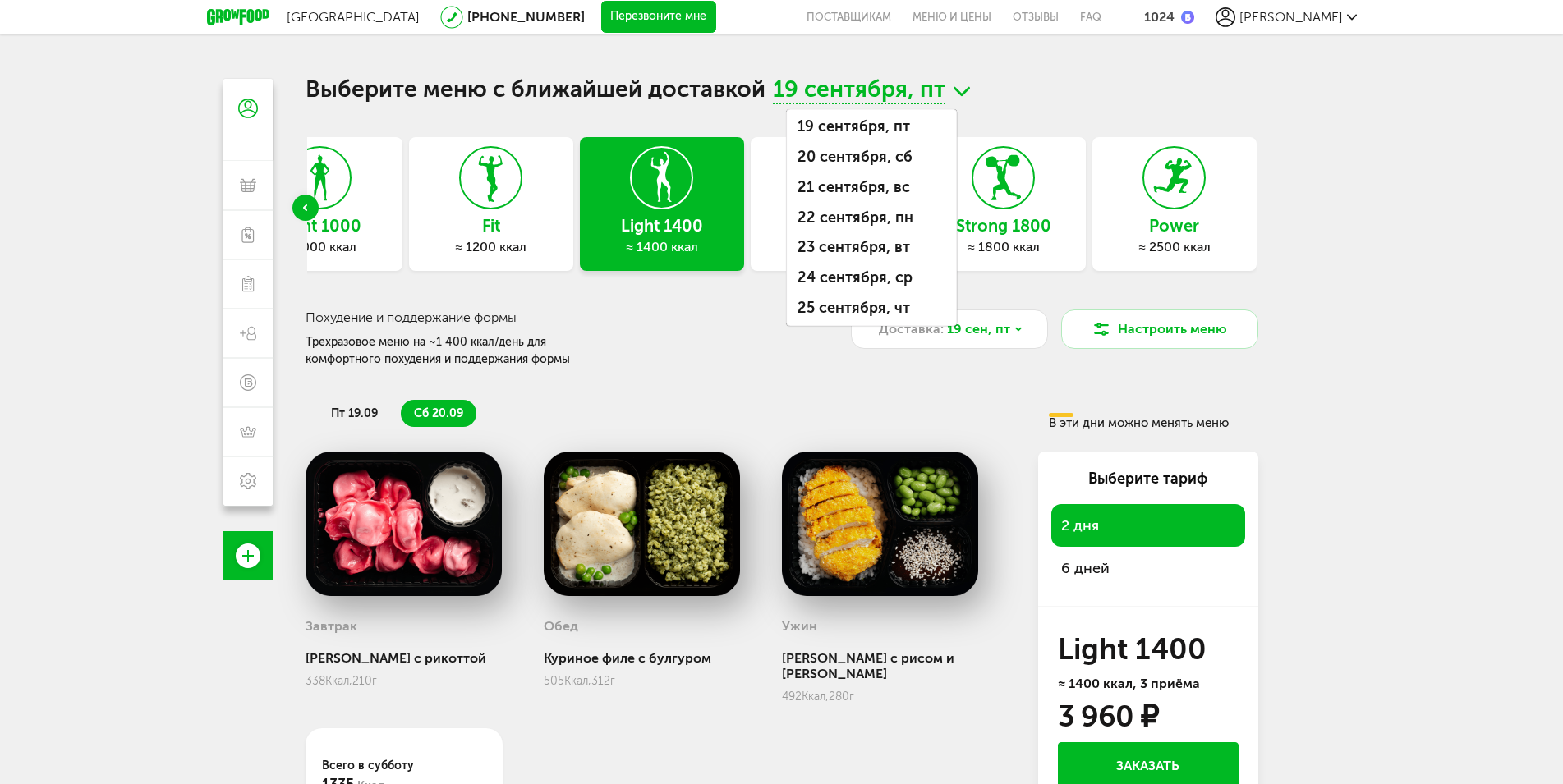
click at [1298, 399] on div "[GEOGRAPHIC_DATA] [PHONE_NUMBER] Перезвоните мне поставщикам Меню и цены Отзывы…" at bounding box center [781, 464] width 1563 height 928
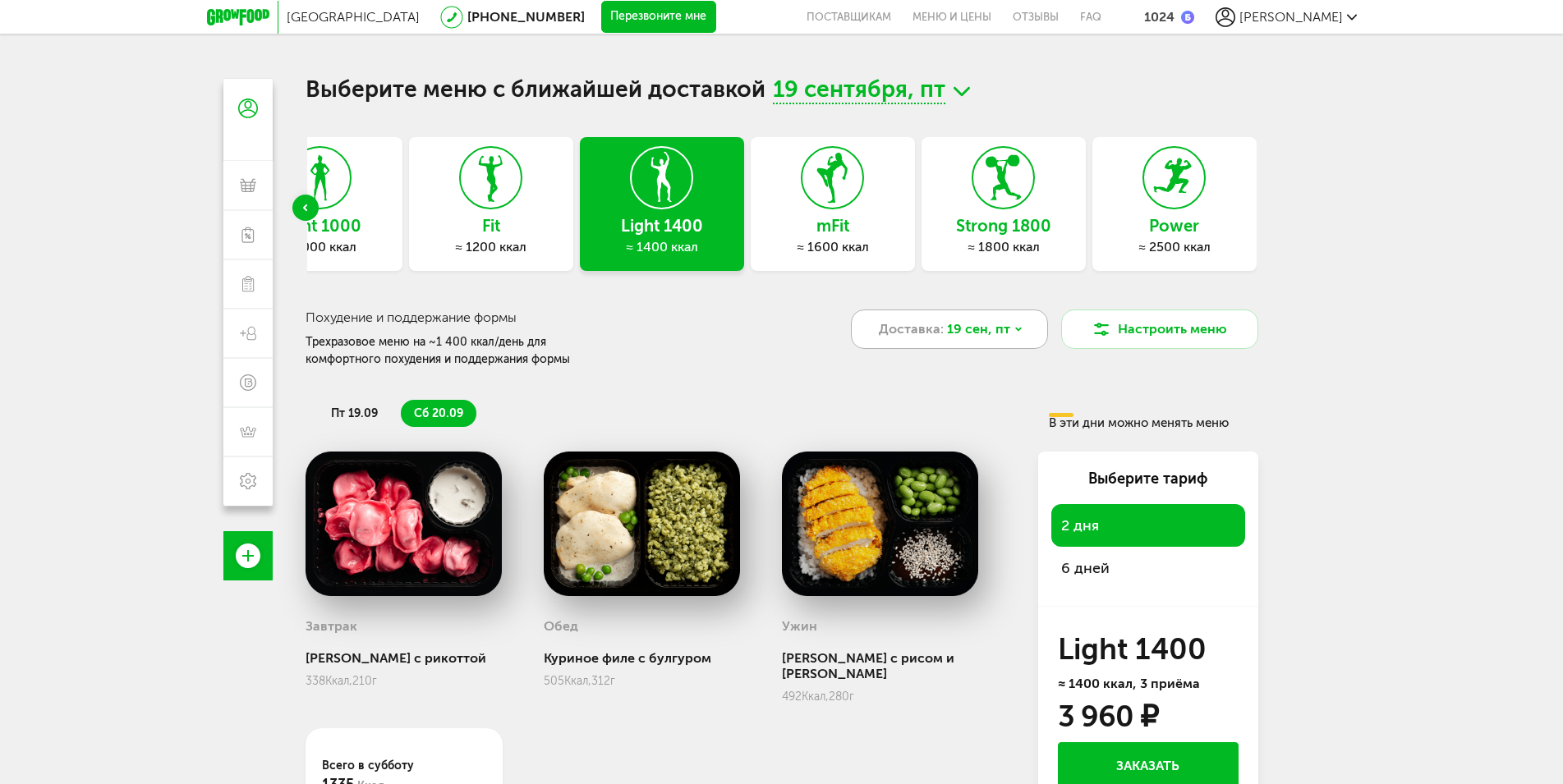
click at [1014, 329] on icon at bounding box center [1019, 329] width 10 height 10
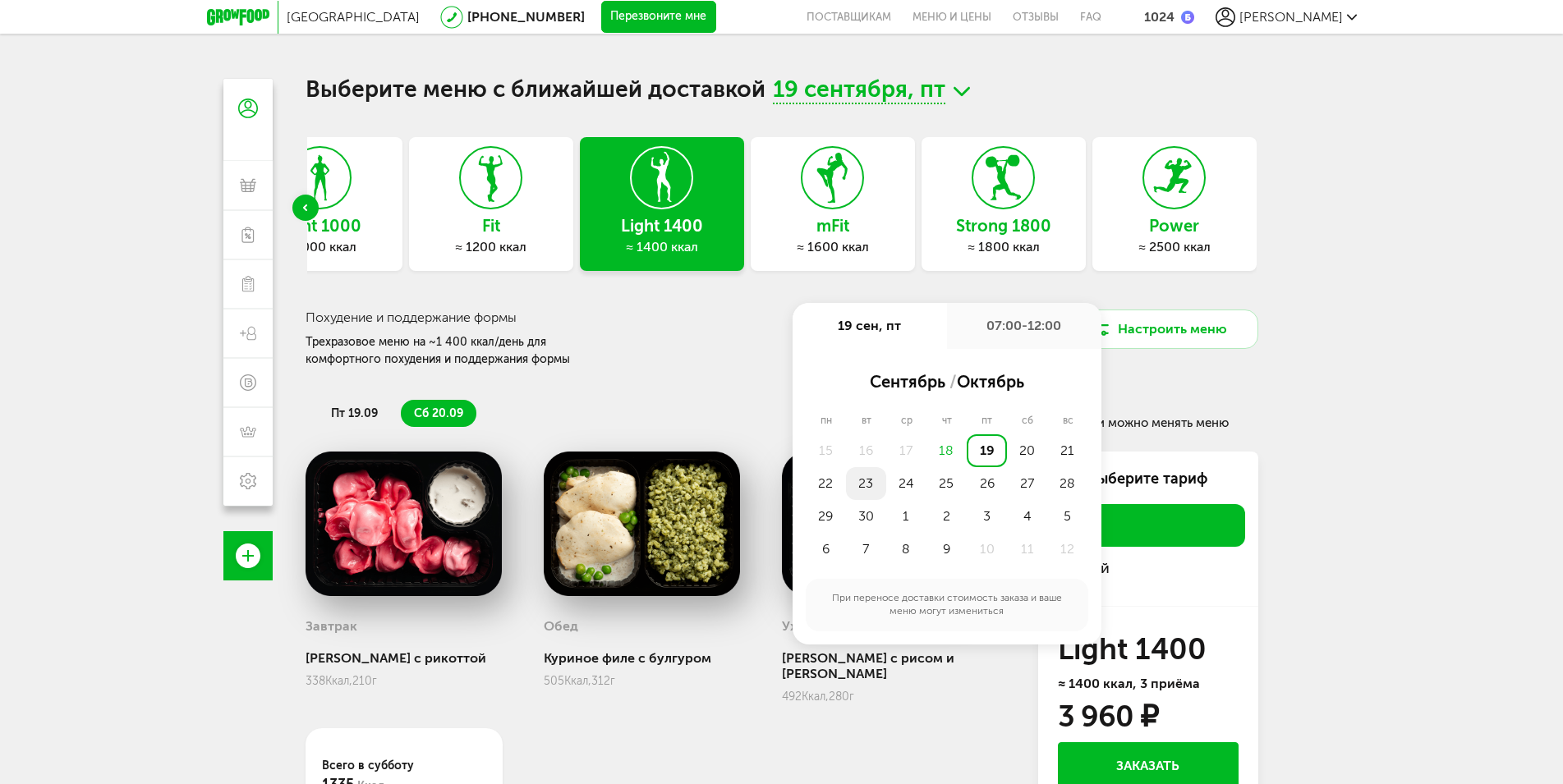
click at [874, 485] on div "23" at bounding box center [866, 483] width 40 height 33
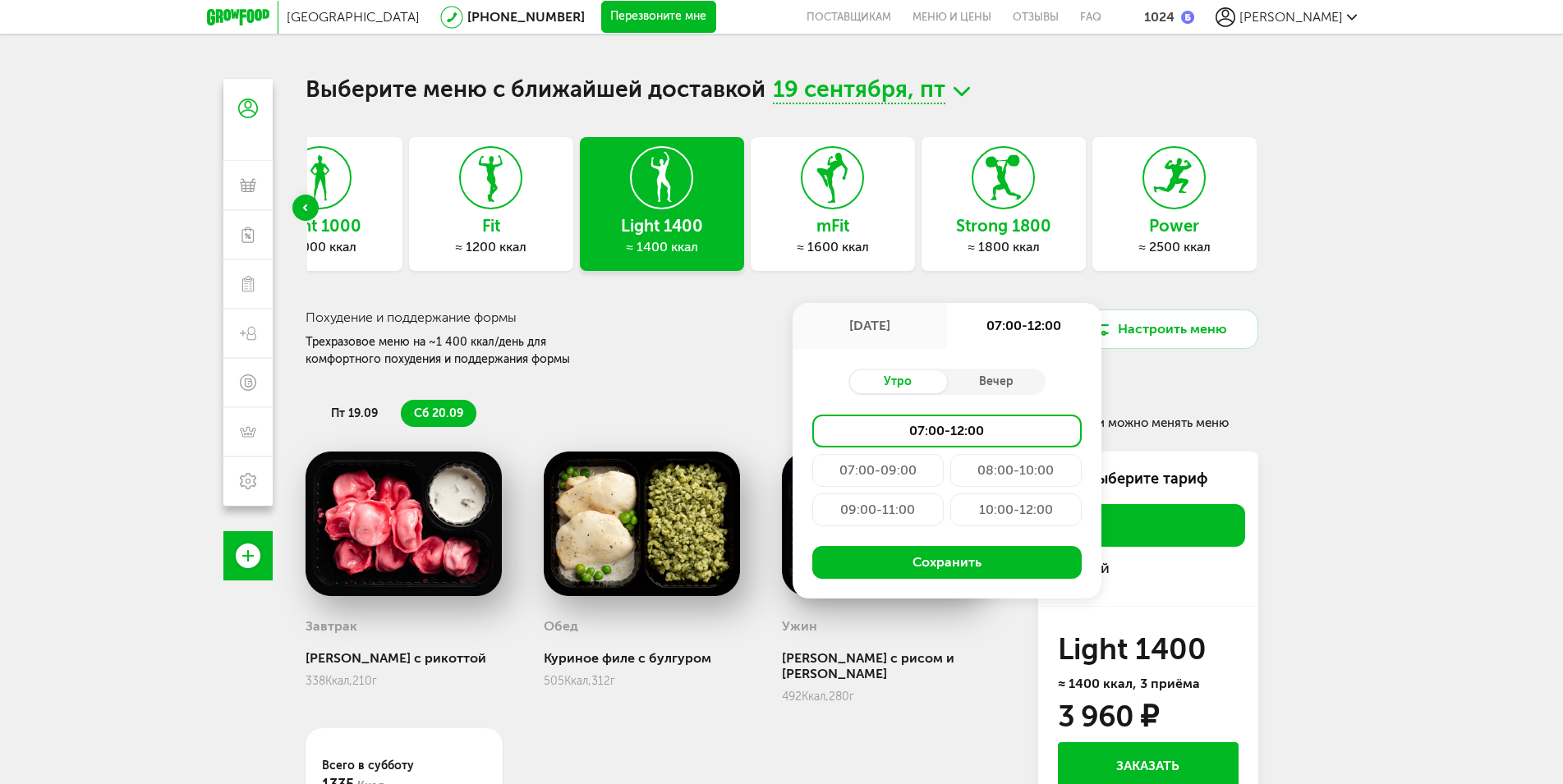
click at [880, 512] on div "09:00-11:00" at bounding box center [877, 510] width 131 height 33
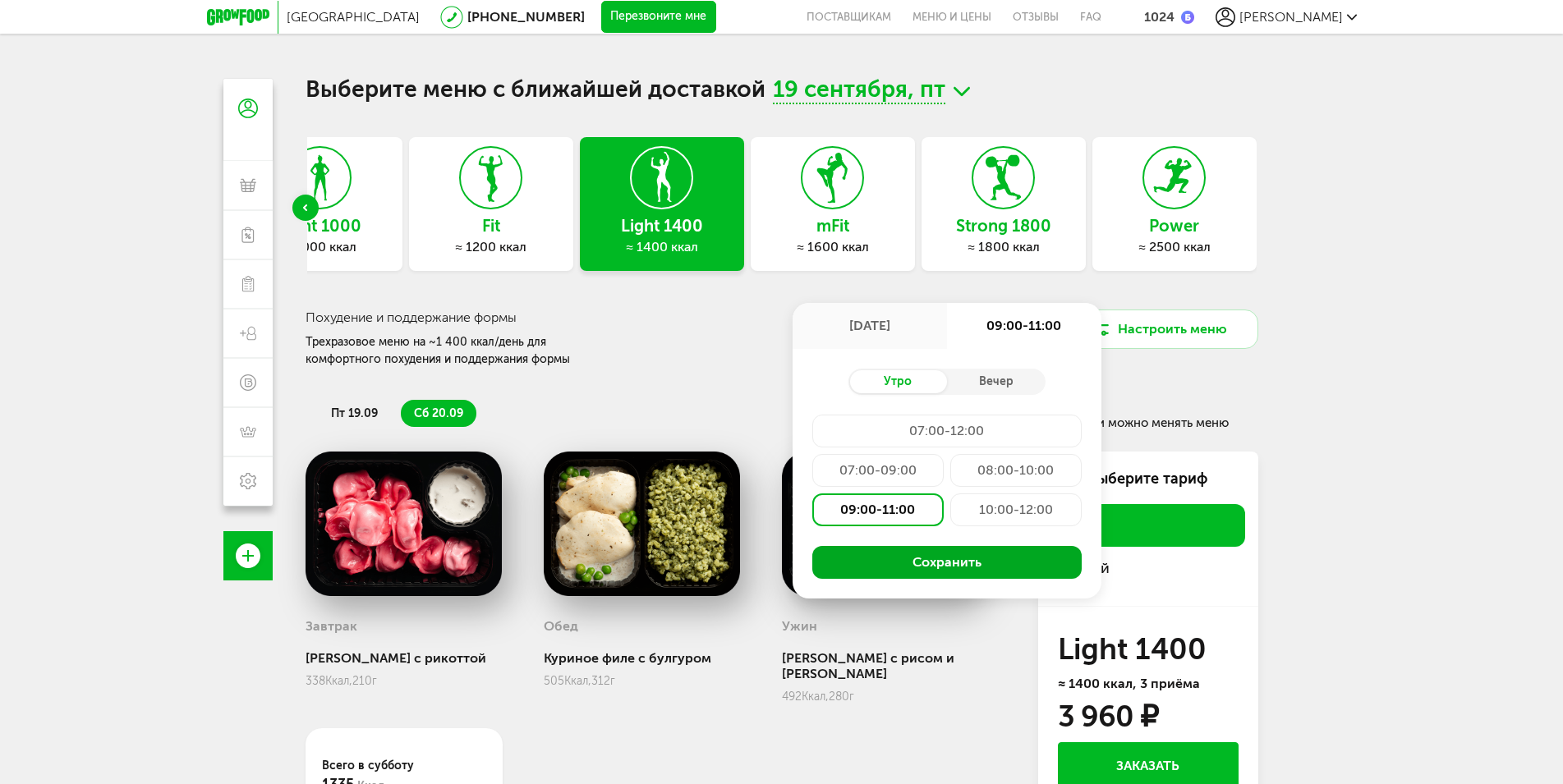
click at [930, 562] on button "Сохранить" at bounding box center [946, 562] width 270 height 33
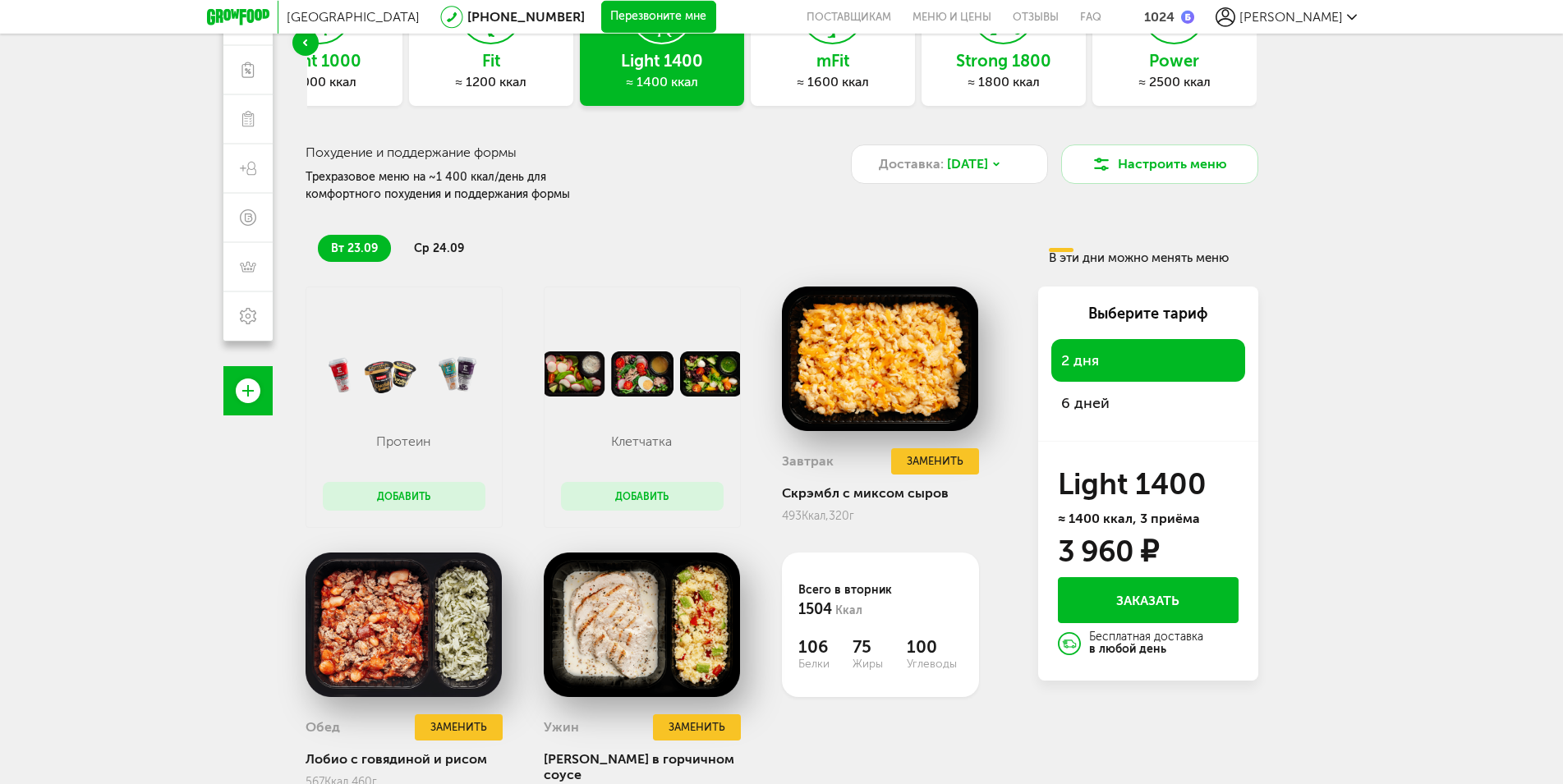
scroll to position [168, 0]
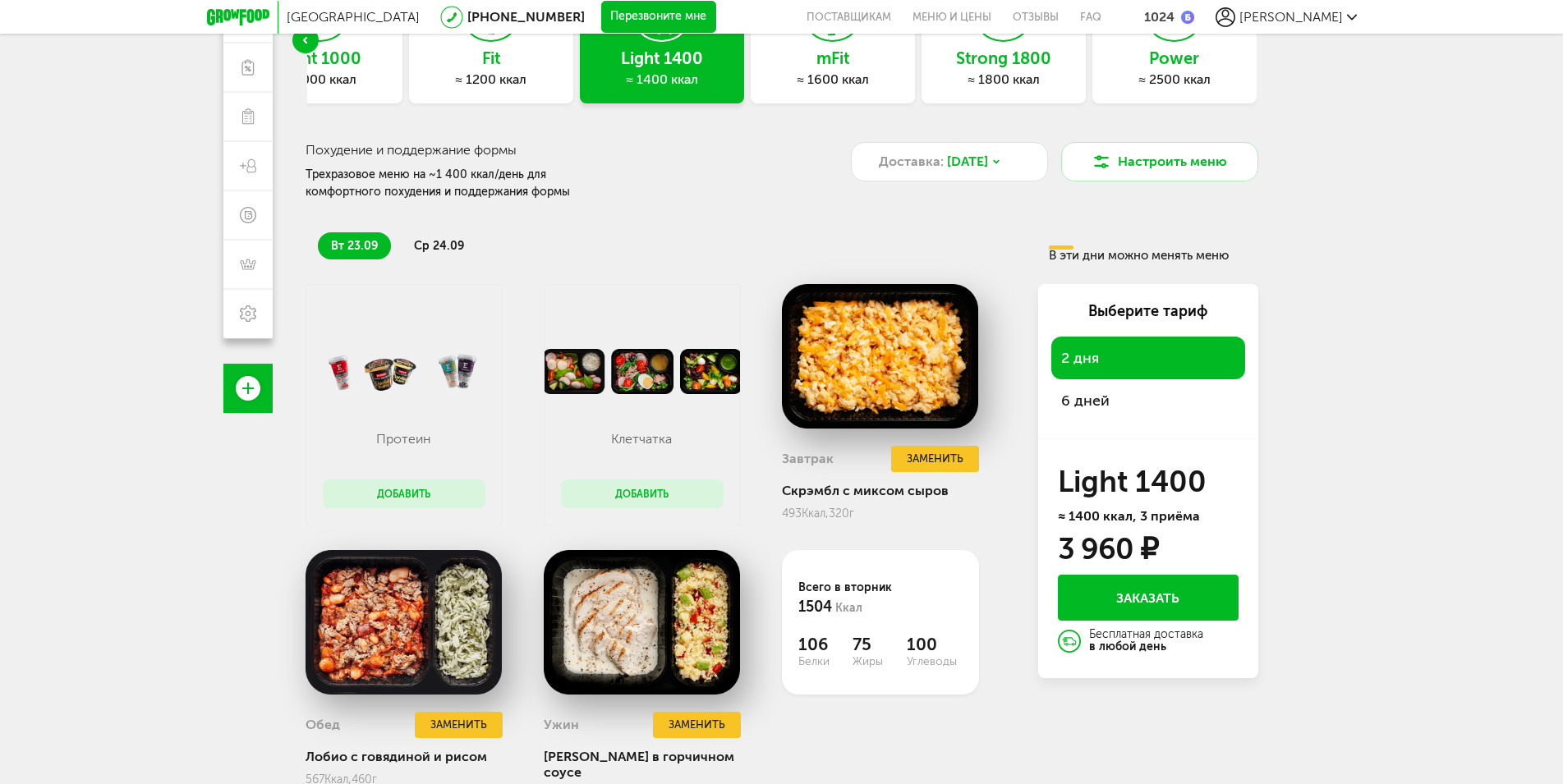
click at [1095, 410] on span "6 дней" at bounding box center [1148, 401] width 174 height 23
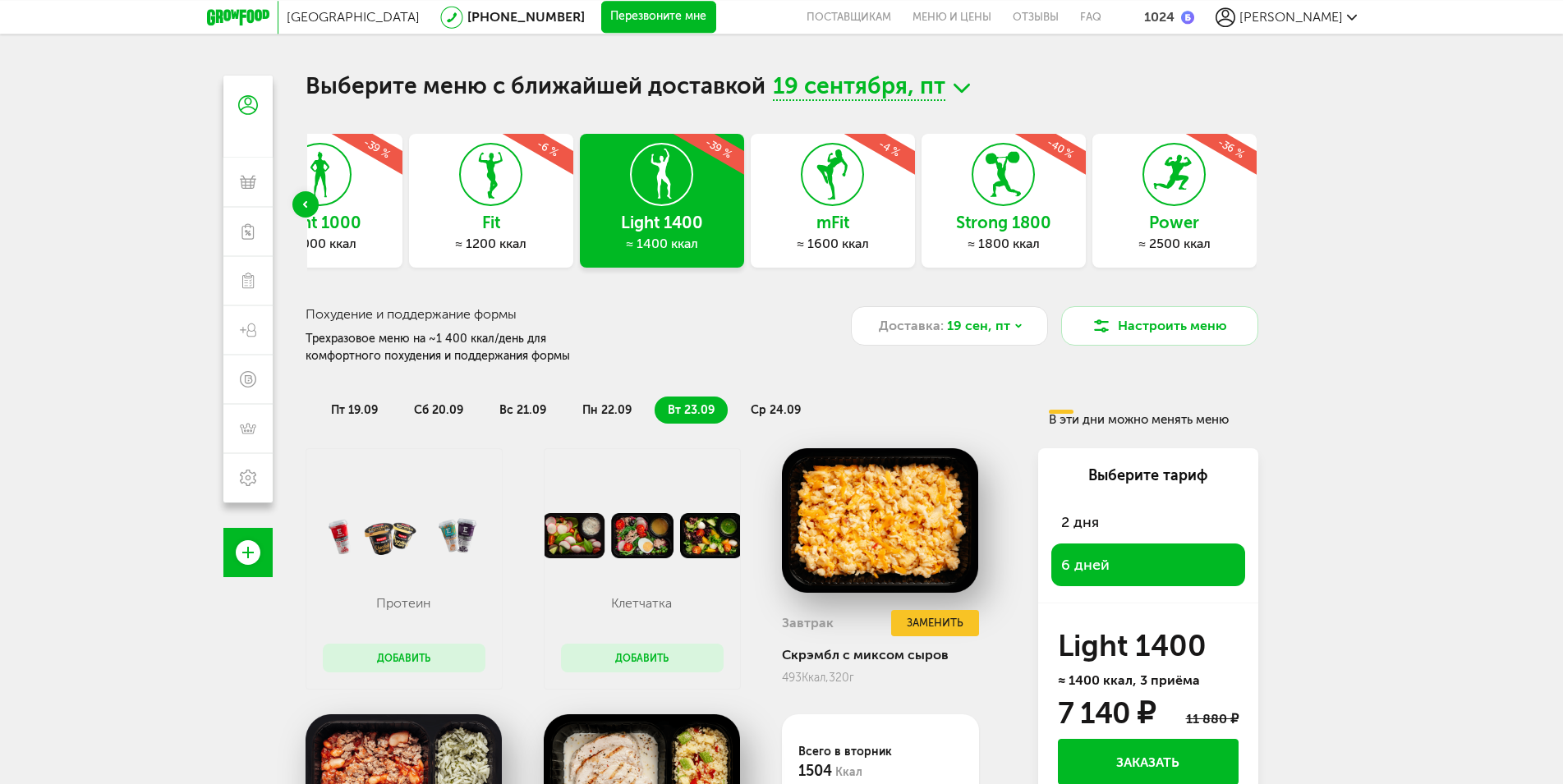
scroll to position [0, 0]
